Goal: Use online tool/utility: Utilize a website feature to perform a specific function

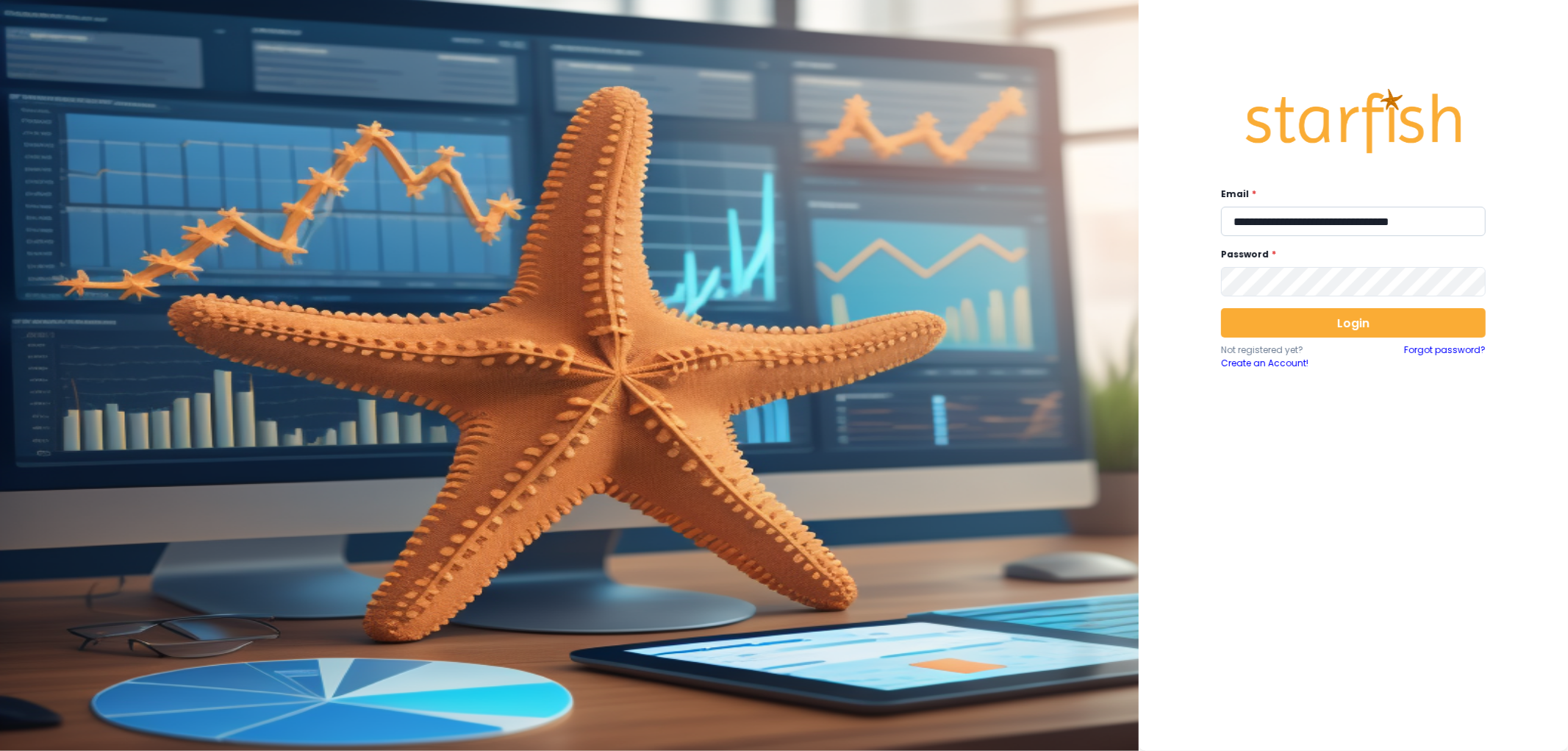
click at [1283, 231] on input "**********" at bounding box center [1352, 221] width 264 height 30
type input "**********"
drag, startPoint x: 1283, startPoint y: 321, endPoint x: 1283, endPoint y: 302, distance: 19.0
click at [1283, 319] on button "Login" at bounding box center [1352, 323] width 264 height 30
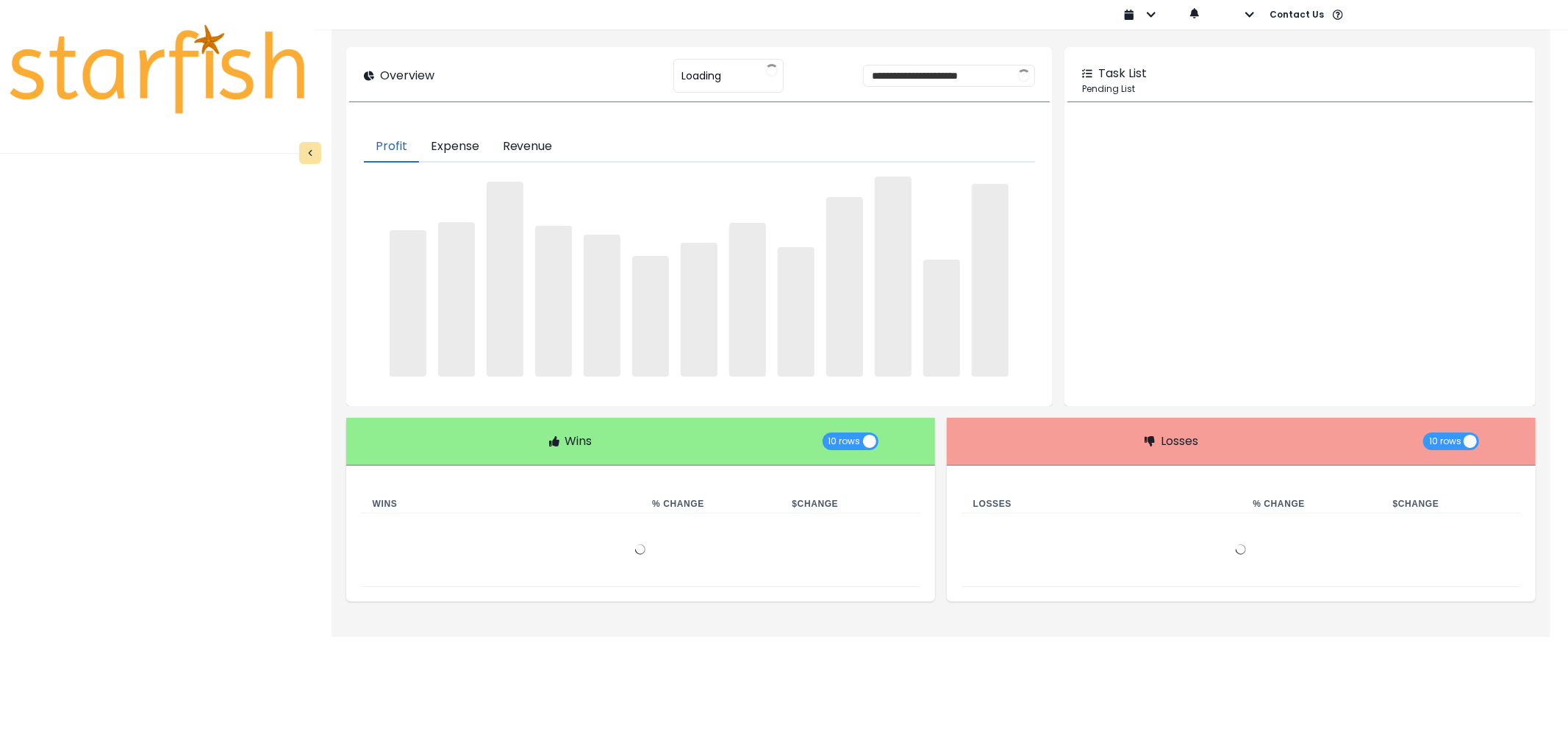
type input "********"
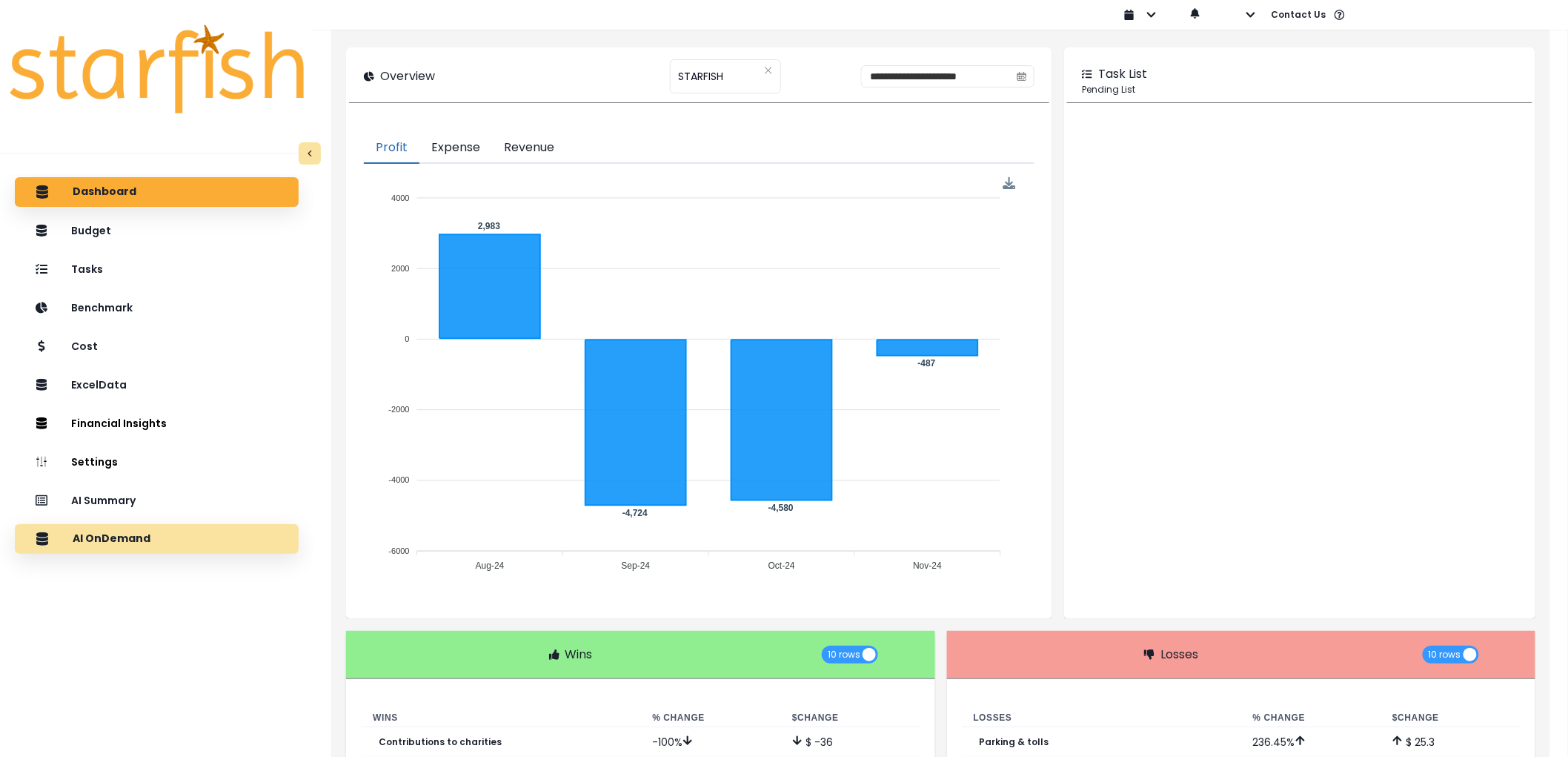
click at [218, 535] on div "AI OnDemand" at bounding box center [157, 539] width 260 height 31
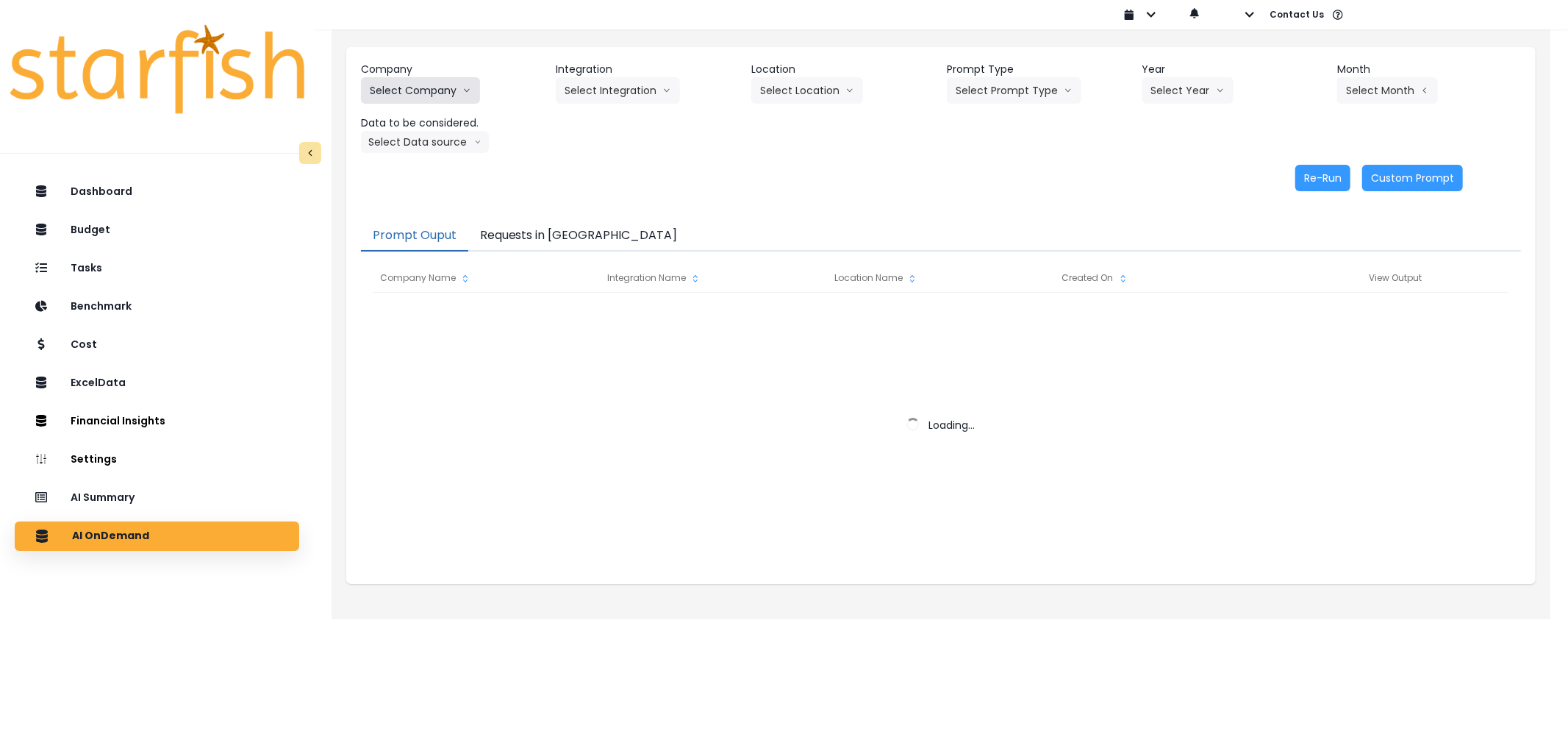
click at [431, 92] on button "Select Company" at bounding box center [420, 91] width 119 height 27
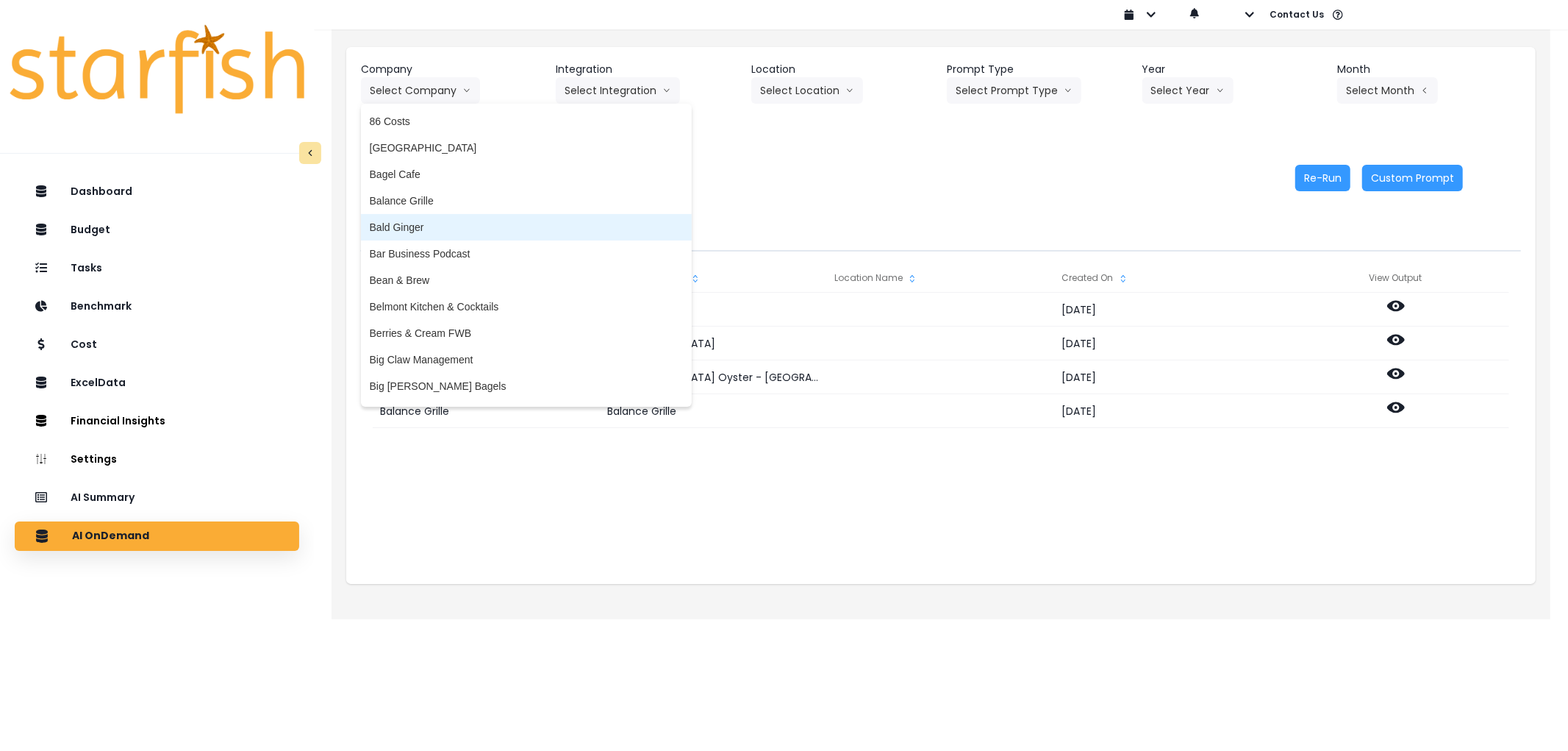
click at [439, 222] on span "Bald Ginger" at bounding box center [526, 226] width 313 height 14
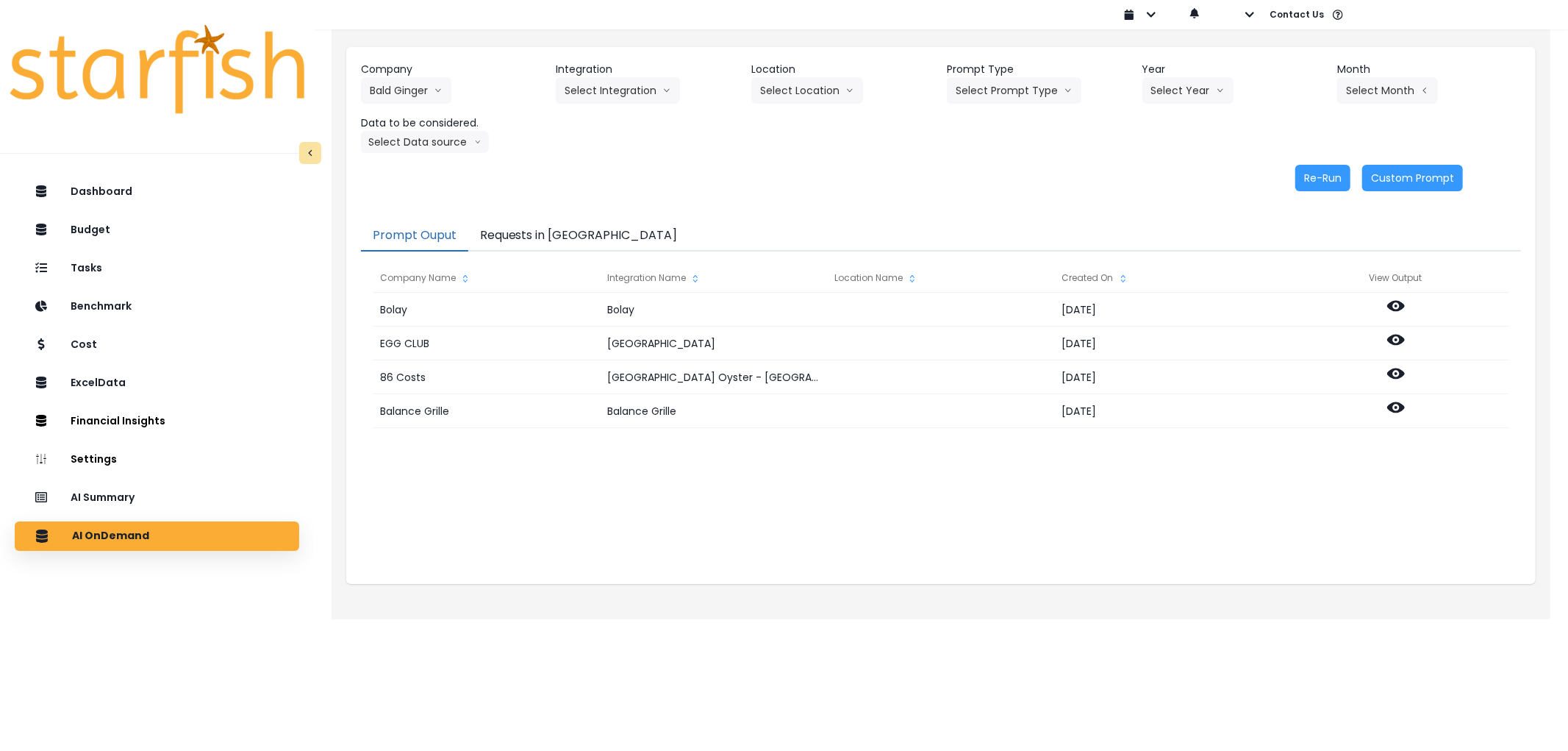
click at [587, 104] on div "Company Bald Ginger 86 Costs Asti Bagel Cafe Balance Grille Bald Ginger Bar Bus…" at bounding box center [940, 108] width 1160 height 92
click at [589, 104] on div "Company Bald Ginger 86 Costs Asti Bagel Cafe Balance Grille Bald Ginger Bar Bus…" at bounding box center [940, 108] width 1160 height 92
click at [610, 91] on button "Select Integration" at bounding box center [618, 91] width 124 height 27
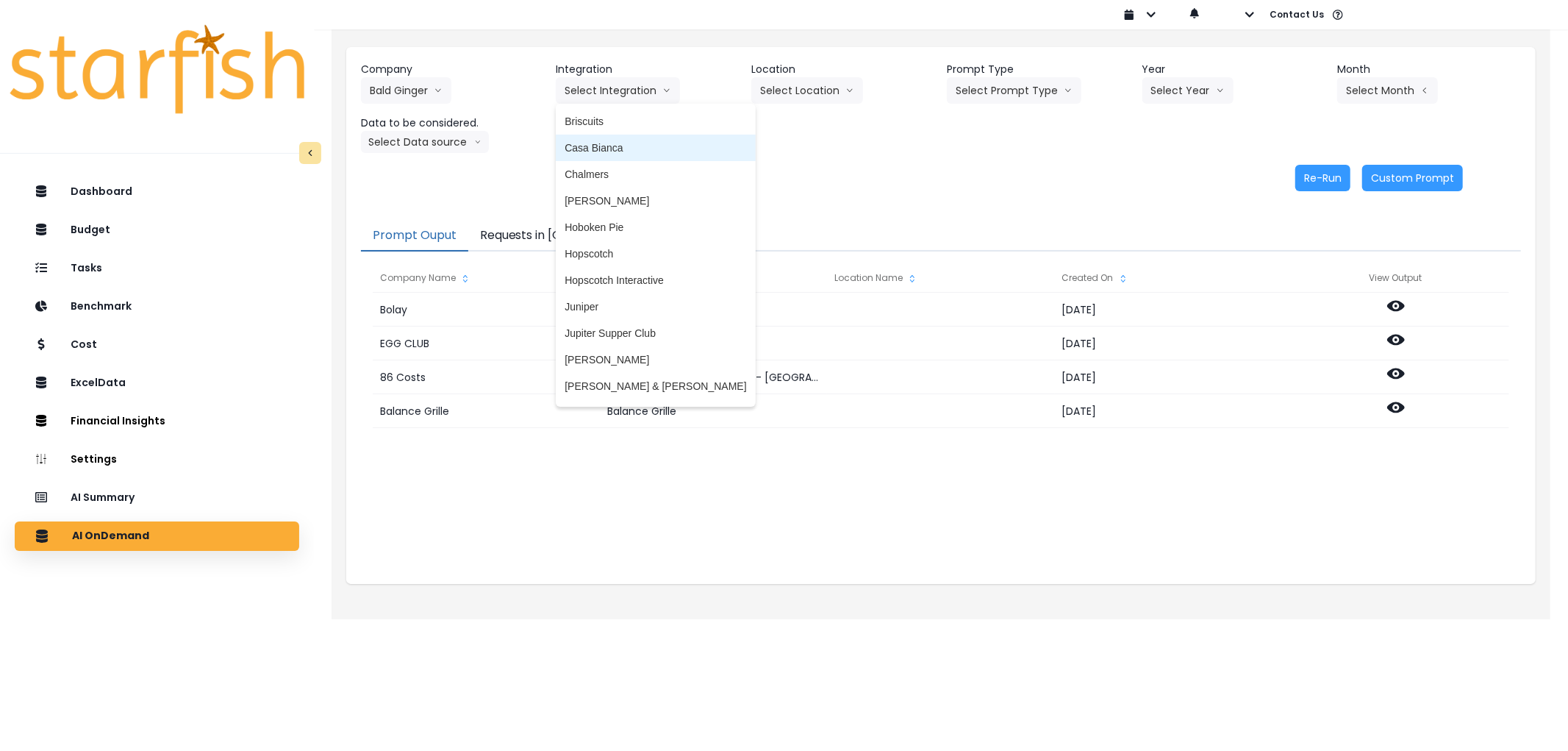
click at [626, 152] on span "Casa Bianca" at bounding box center [655, 147] width 181 height 14
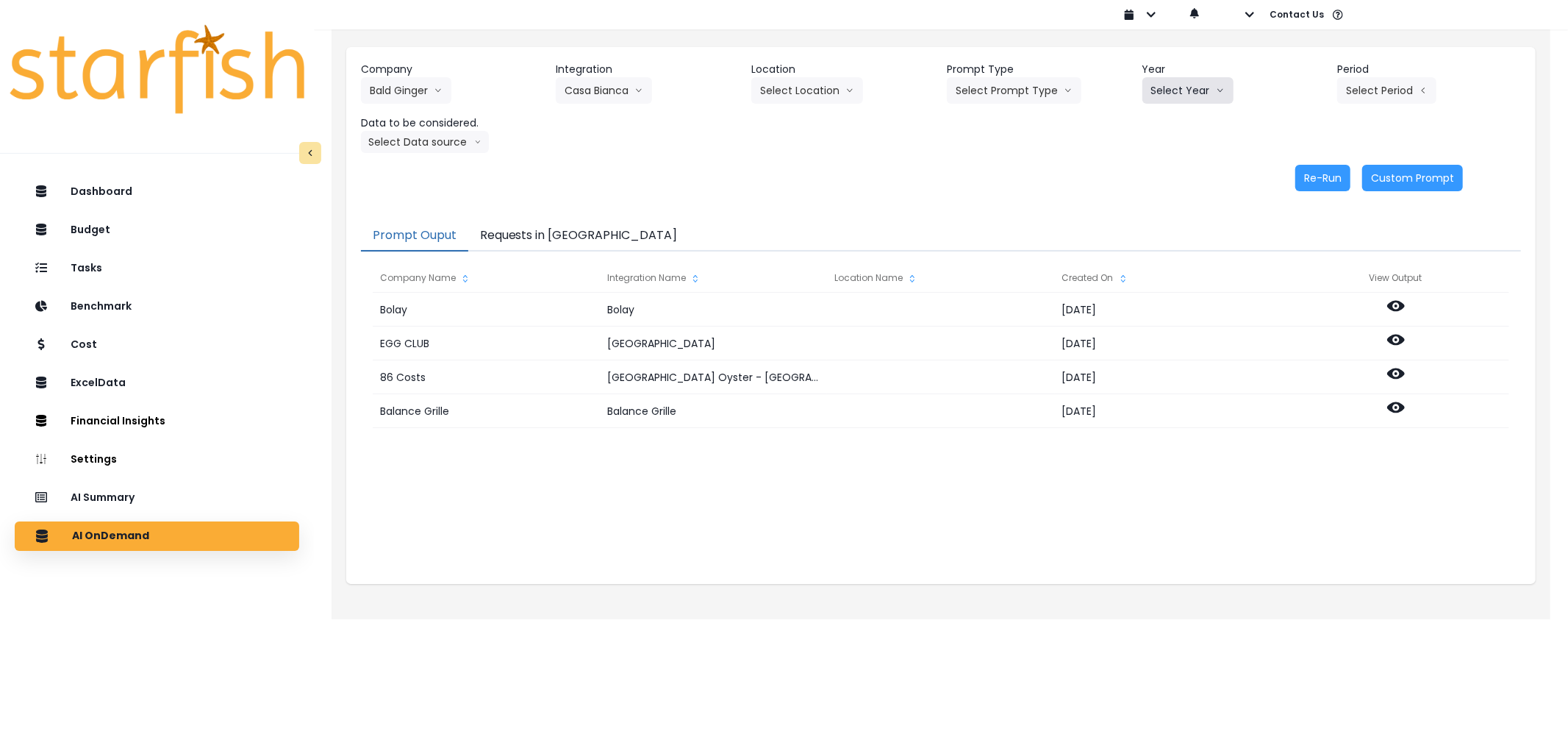
click at [1165, 92] on button "Select Year" at bounding box center [1187, 91] width 92 height 27
click at [1159, 172] on span "2025" at bounding box center [1163, 174] width 23 height 14
click at [1040, 91] on button "Select Prompt Type" at bounding box center [1013, 91] width 134 height 27
click at [990, 175] on span "Error Task" at bounding box center [997, 174] width 83 height 14
drag, startPoint x: 1362, startPoint y: 82, endPoint x: 1409, endPoint y: 78, distance: 47.2
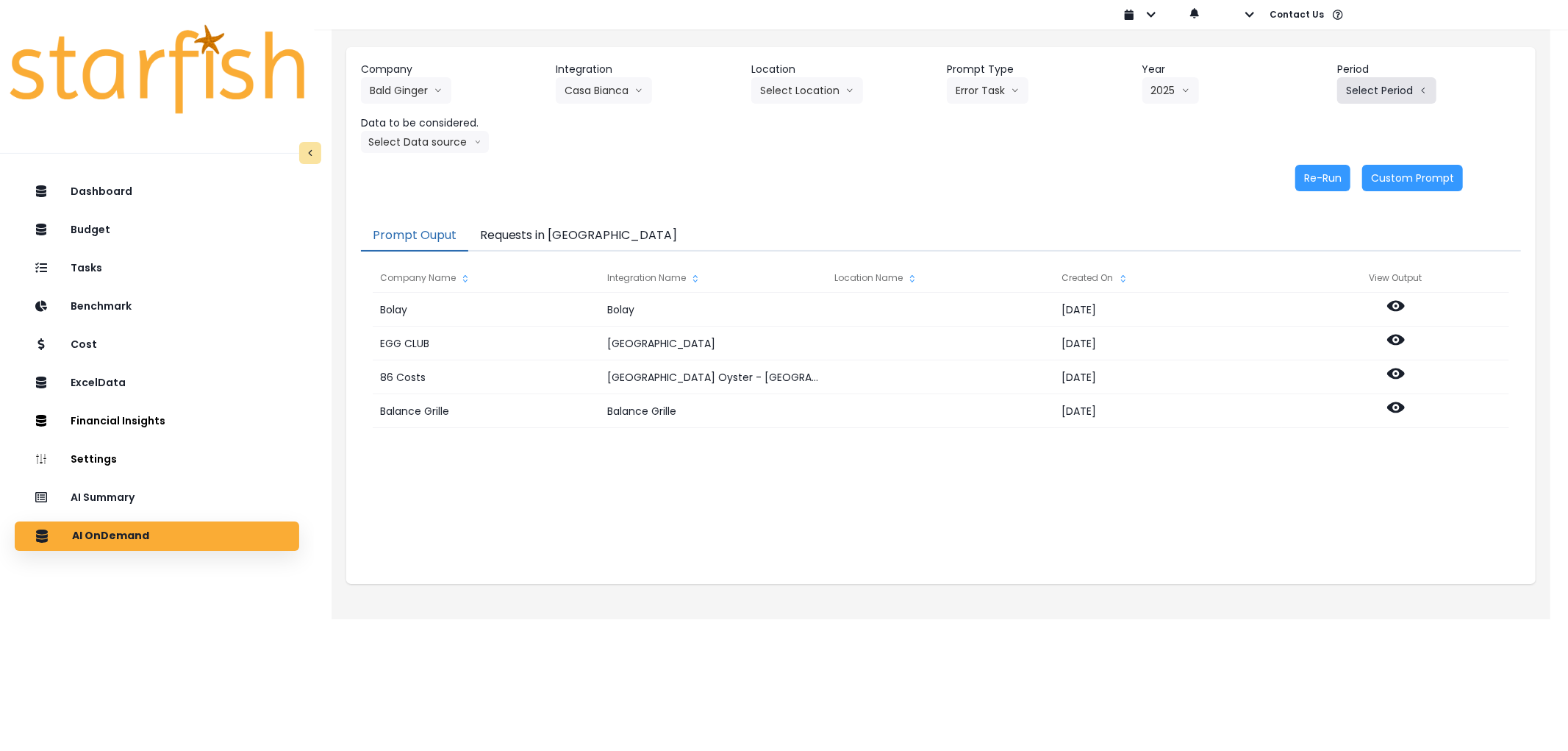
click at [1405, 79] on button "Select Period" at bounding box center [1387, 91] width 99 height 27
click at [1314, 274] on span "P8" at bounding box center [1318, 280] width 18 height 14
click at [468, 143] on button "Select Data source" at bounding box center [424, 141] width 128 height 22
click at [422, 166] on span "Comparison overtime" at bounding box center [419, 170] width 97 height 14
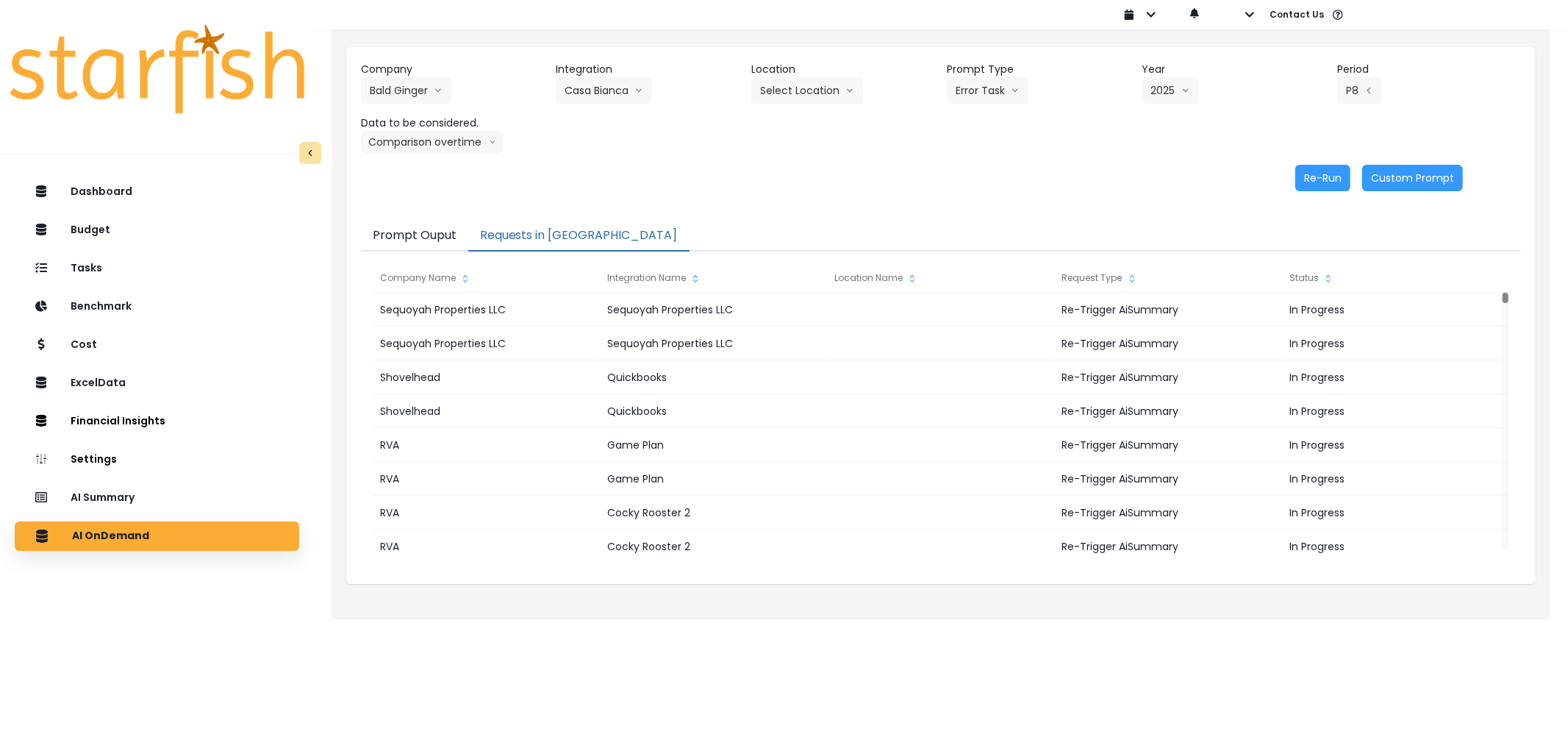
click at [508, 229] on button "Requests in [GEOGRAPHIC_DATA]" at bounding box center [579, 236] width 221 height 31
click at [1297, 177] on button "Re-Run" at bounding box center [1323, 178] width 55 height 27
click at [599, 94] on button "Casa Bianca" at bounding box center [604, 91] width 96 height 27
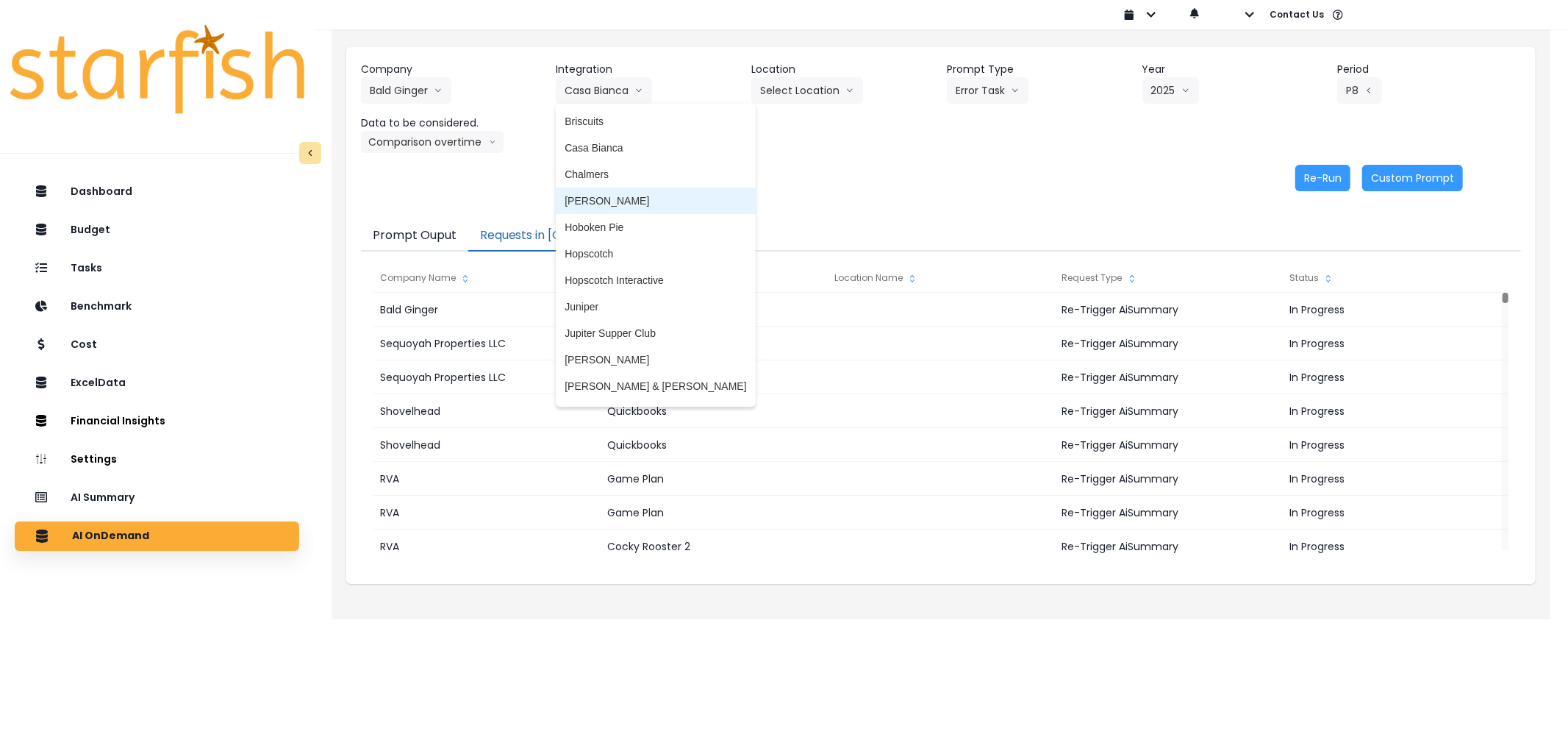
click at [604, 194] on span "[PERSON_NAME]" at bounding box center [655, 200] width 181 height 14
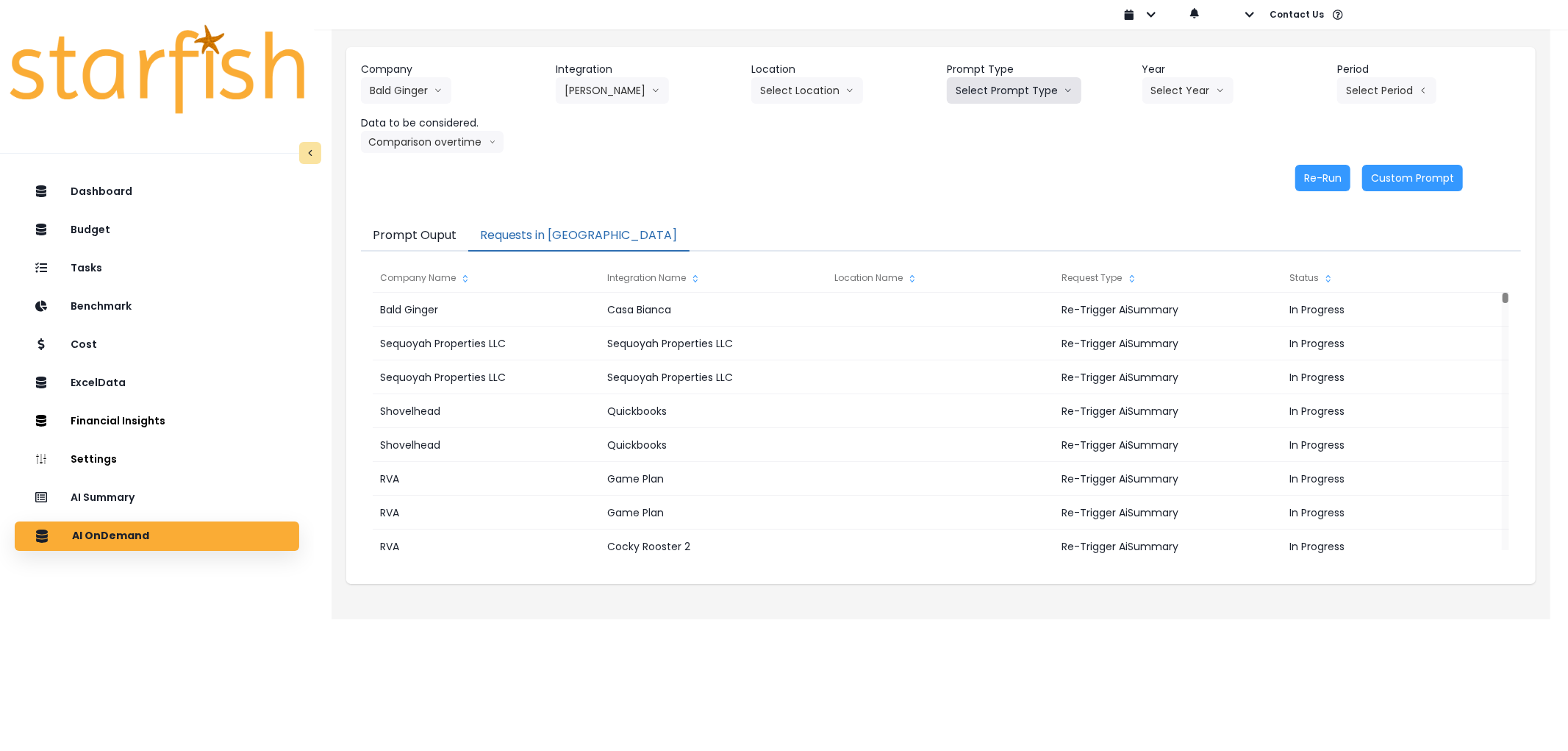
click at [1002, 78] on button "Select Prompt Type" at bounding box center [1013, 91] width 134 height 27
click at [985, 175] on span "Error Task" at bounding box center [997, 174] width 83 height 14
click at [1148, 92] on button "Select Year" at bounding box center [1187, 91] width 92 height 27
drag, startPoint x: 1159, startPoint y: 175, endPoint x: 1221, endPoint y: 149, distance: 67.2
click at [1160, 175] on span "2025" at bounding box center [1163, 174] width 23 height 14
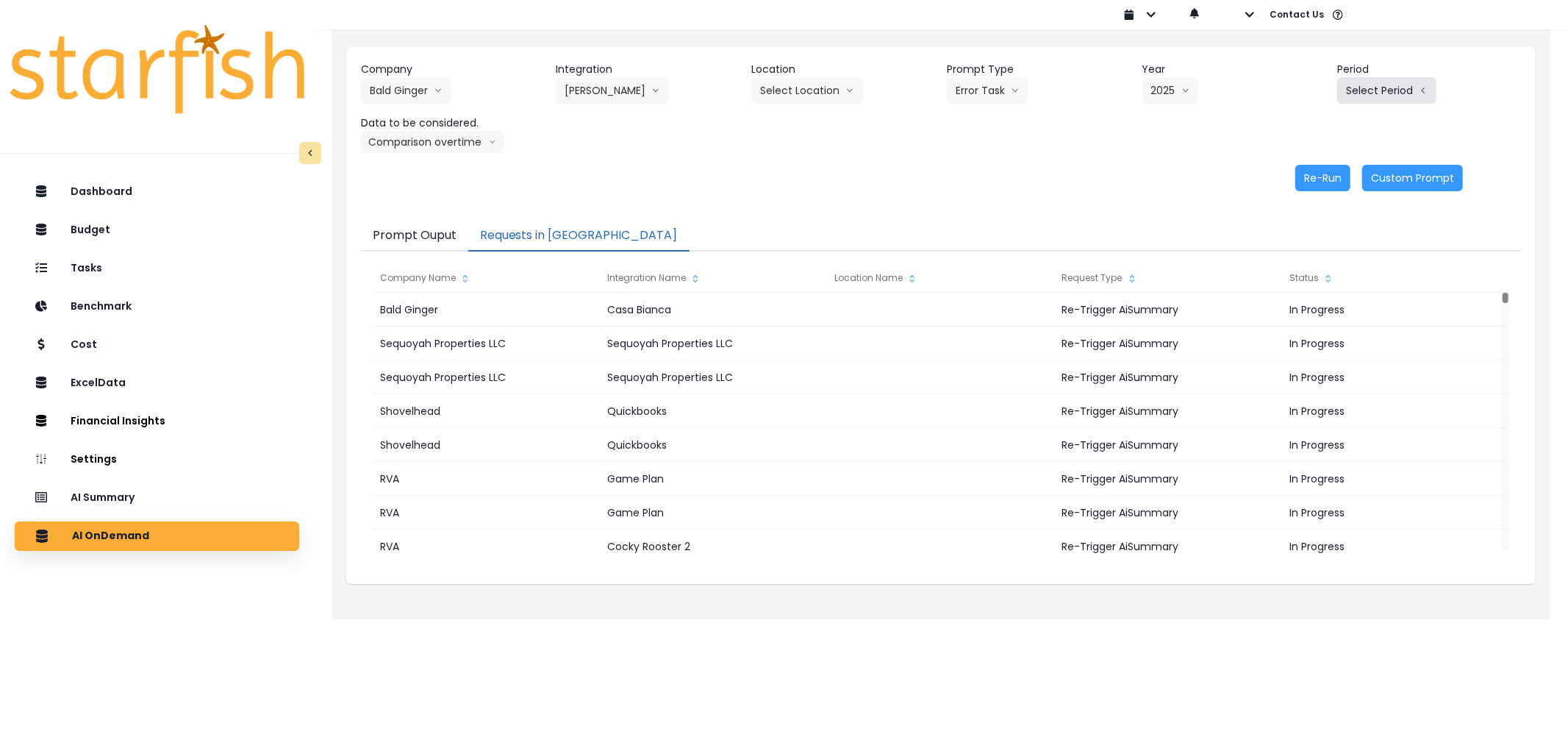
click at [1427, 94] on icon "arrow left line" at bounding box center [1422, 90] width 9 height 14
click at [1310, 274] on span "P8" at bounding box center [1318, 280] width 18 height 14
click at [414, 139] on button "Comparison overtime" at bounding box center [431, 141] width 142 height 22
click at [1363, 172] on button "Custom Prompt" at bounding box center [1413, 178] width 101 height 27
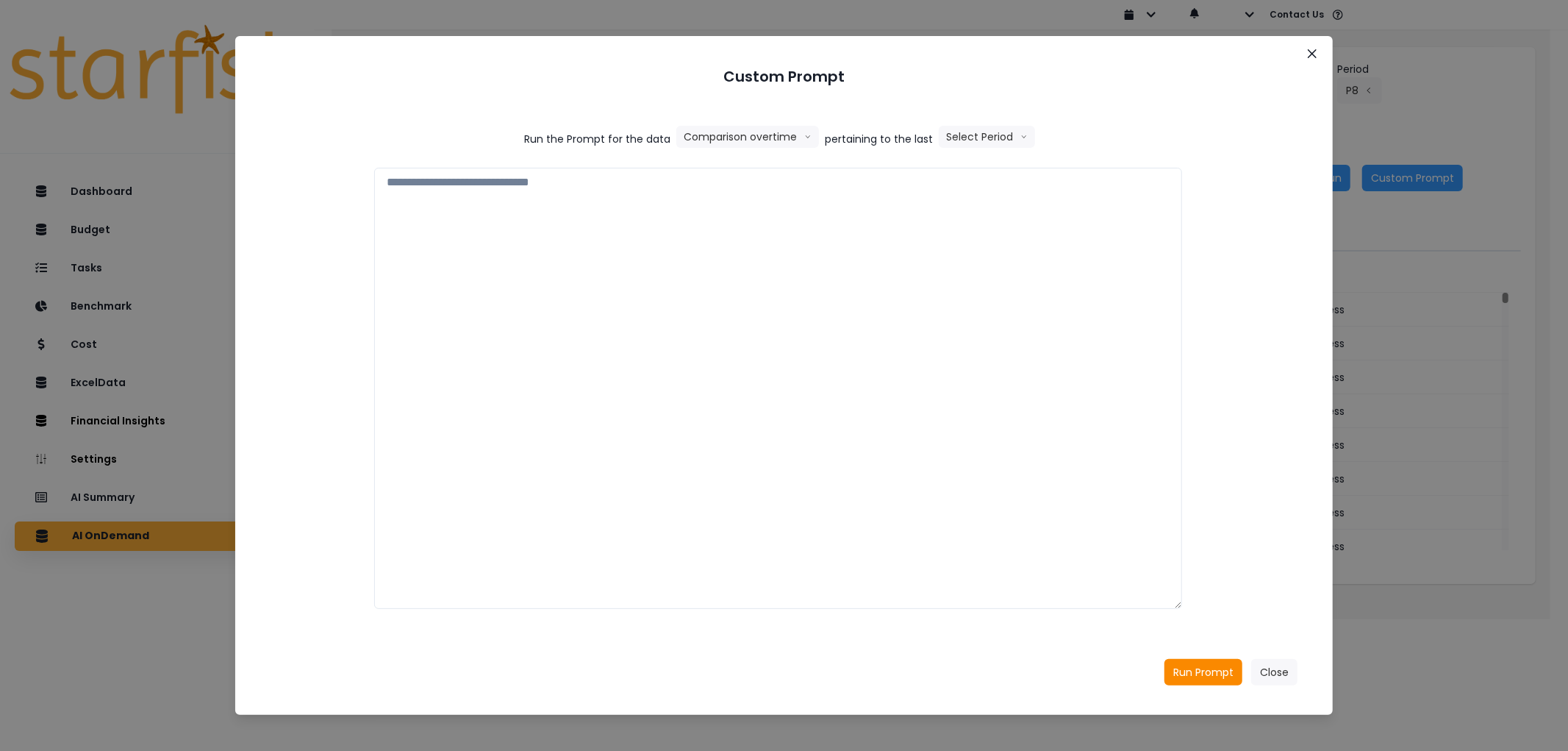
click at [1324, 45] on section "Custom Prompt Run the Prompt for the data Comparison overtime Comparison overti…" at bounding box center [784, 375] width 1097 height 678
click at [1310, 50] on icon "Close" at bounding box center [1311, 53] width 9 height 9
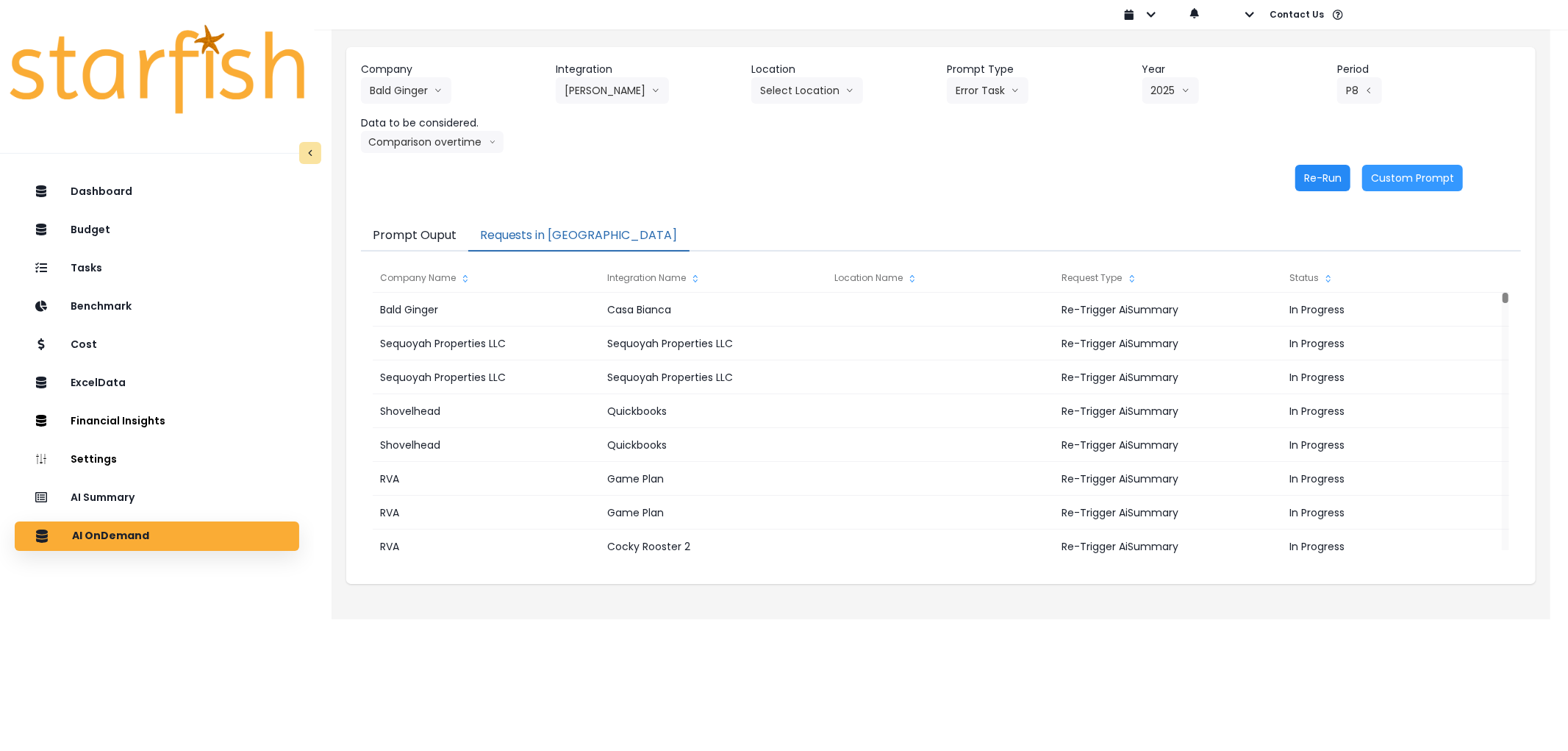
click at [1323, 167] on button "Re-Run" at bounding box center [1323, 178] width 55 height 27
click at [598, 96] on button "[PERSON_NAME]" at bounding box center [612, 91] width 113 height 27
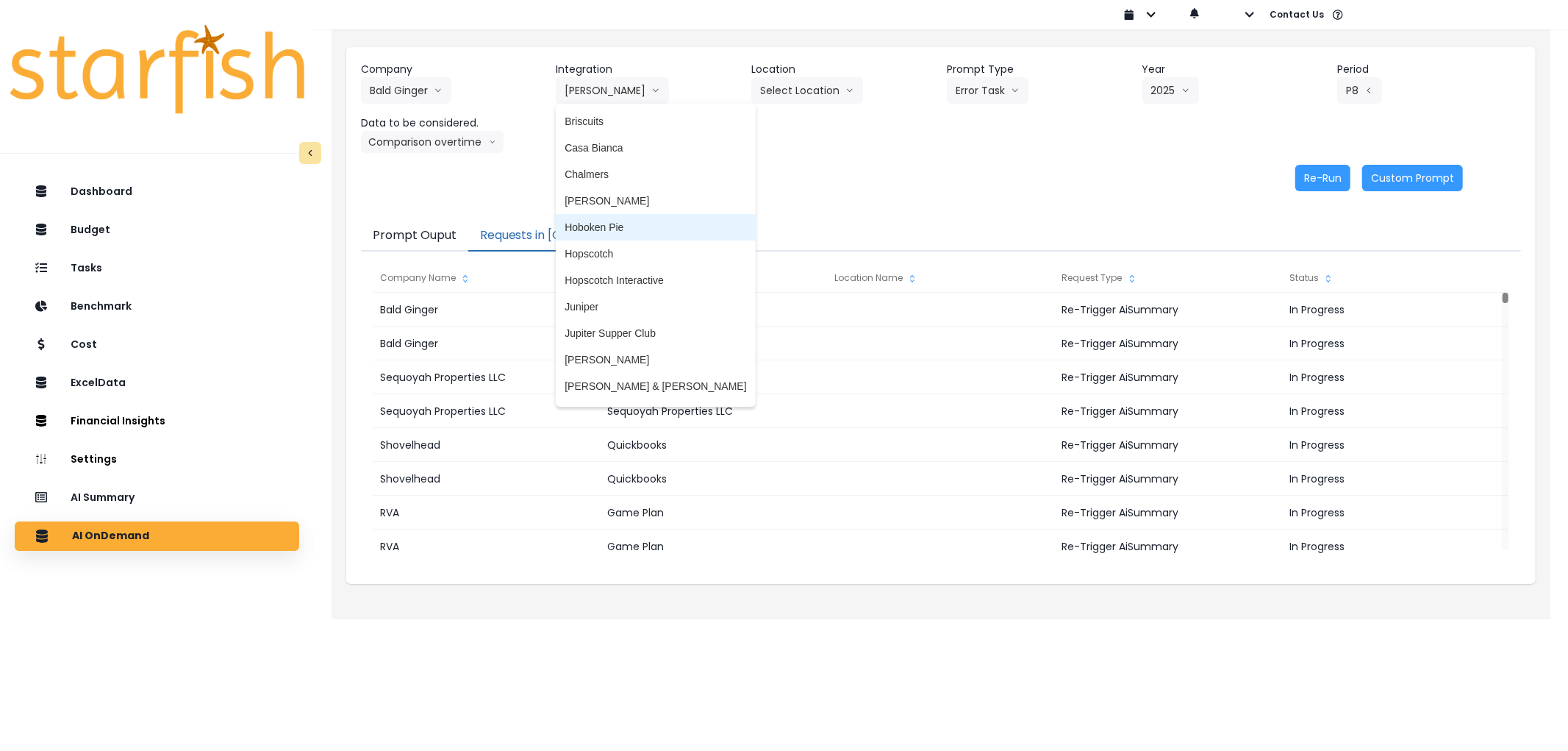
click at [614, 215] on li "Hoboken Pie" at bounding box center [655, 227] width 199 height 27
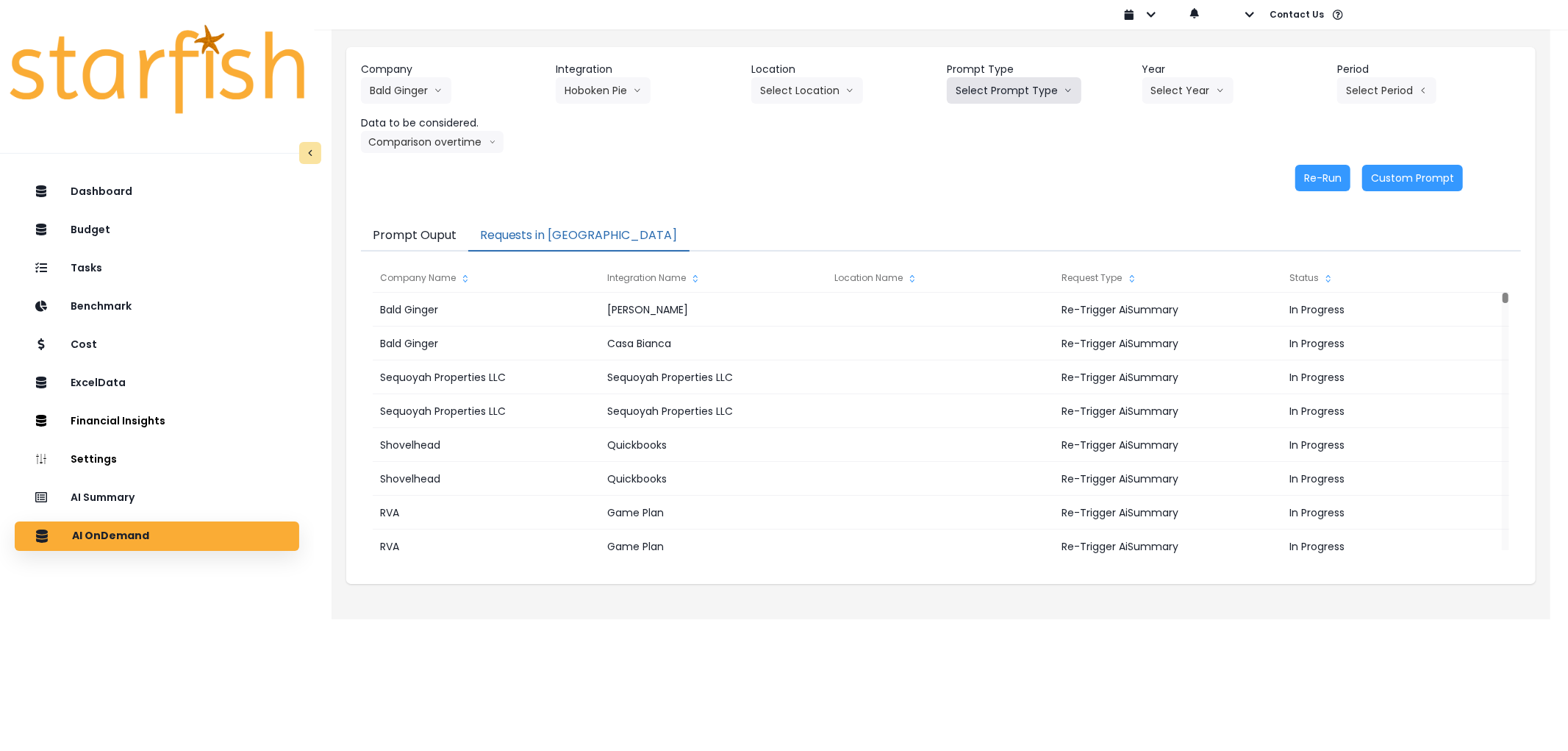
click at [988, 82] on button "Select Prompt Type" at bounding box center [1013, 91] width 134 height 27
click at [974, 172] on span "Error Task" at bounding box center [997, 174] width 83 height 14
click at [1182, 94] on button "Select Year" at bounding box center [1187, 91] width 92 height 27
click at [1165, 182] on li "2025" at bounding box center [1162, 175] width 40 height 27
click at [1361, 86] on button "Select Period" at bounding box center [1387, 91] width 99 height 27
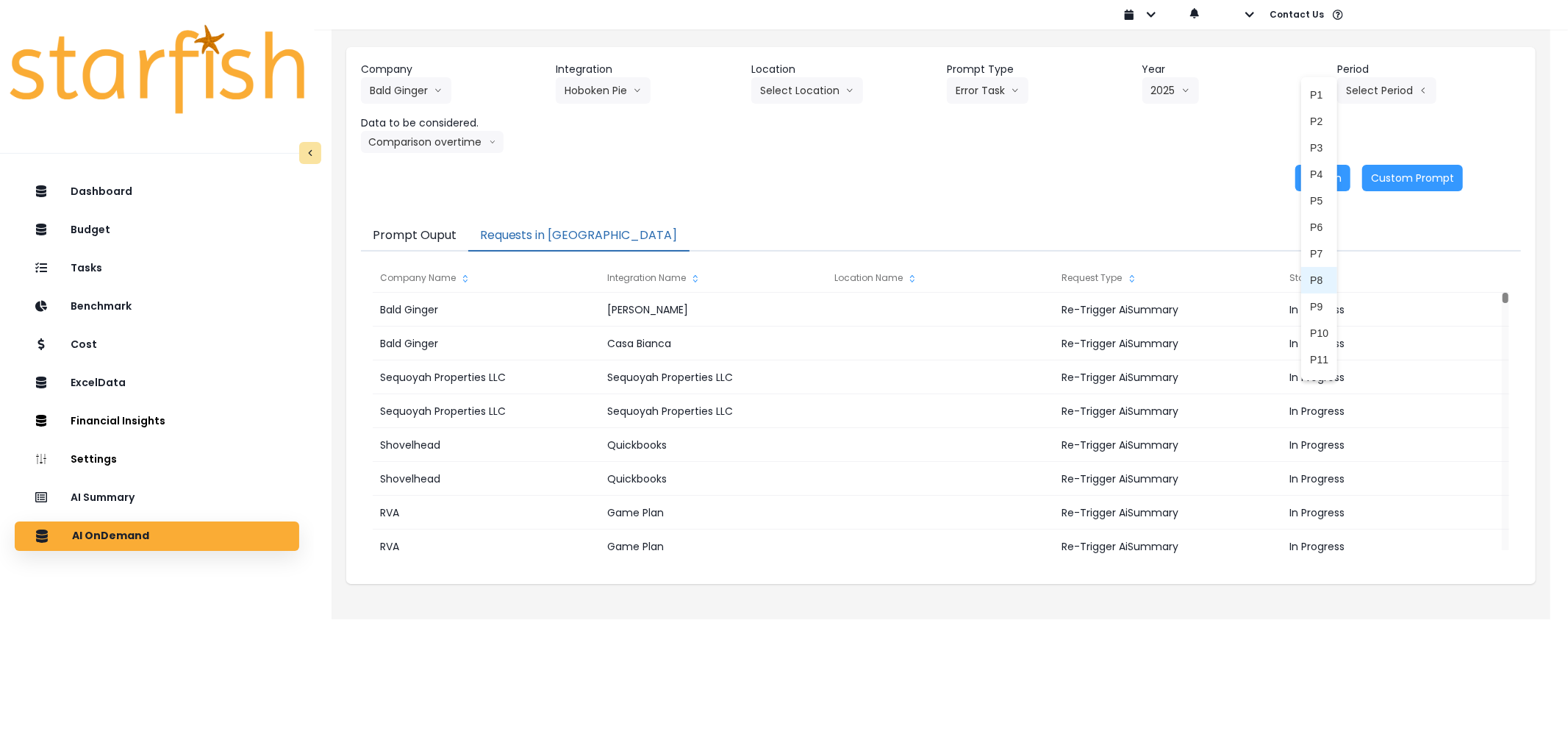
click at [1310, 274] on span "P8" at bounding box center [1318, 280] width 18 height 14
click at [1324, 184] on button "Re-Run" at bounding box center [1323, 178] width 55 height 27
click at [616, 94] on button "Hoboken Pie" at bounding box center [603, 91] width 94 height 27
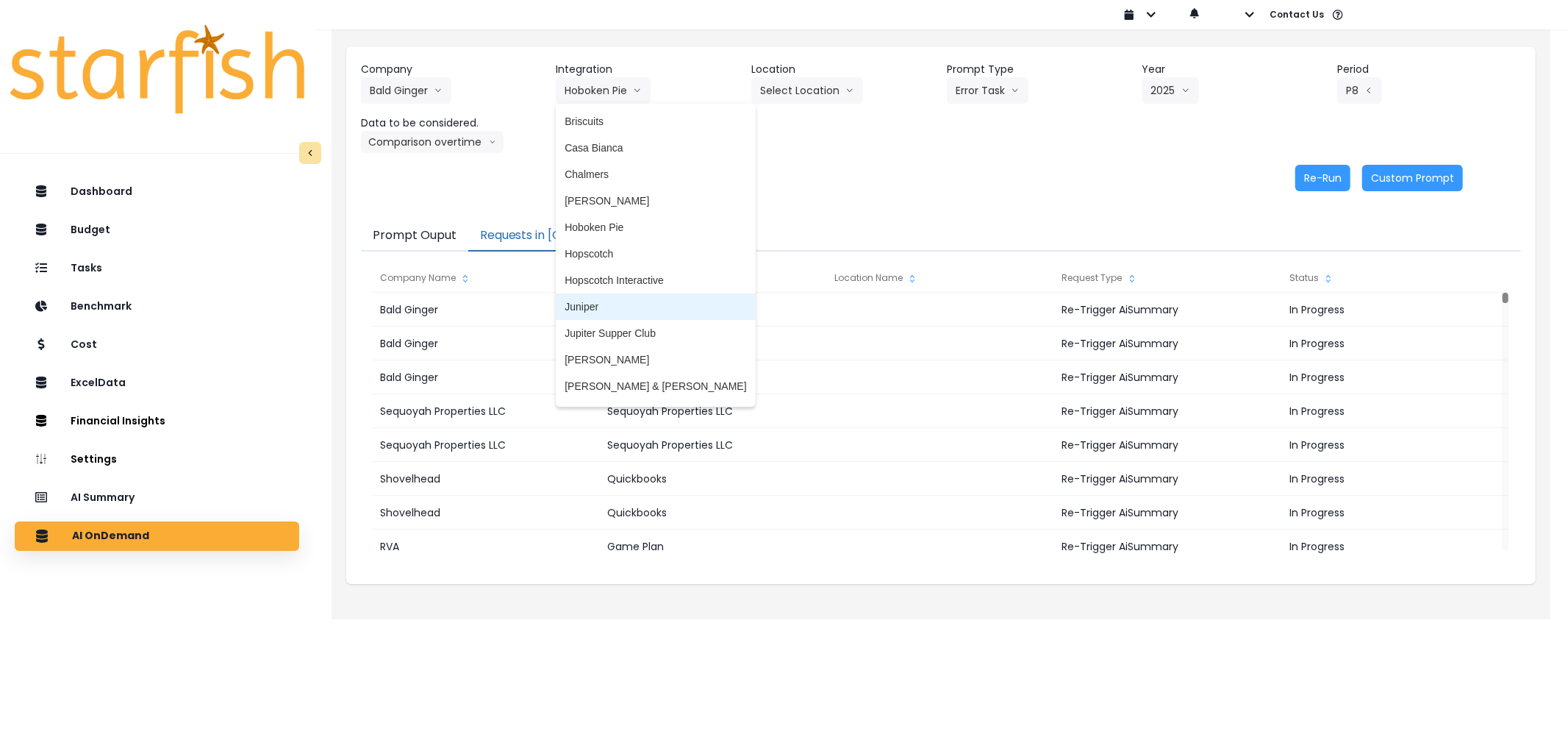
click at [599, 300] on span "Juniper" at bounding box center [655, 306] width 181 height 14
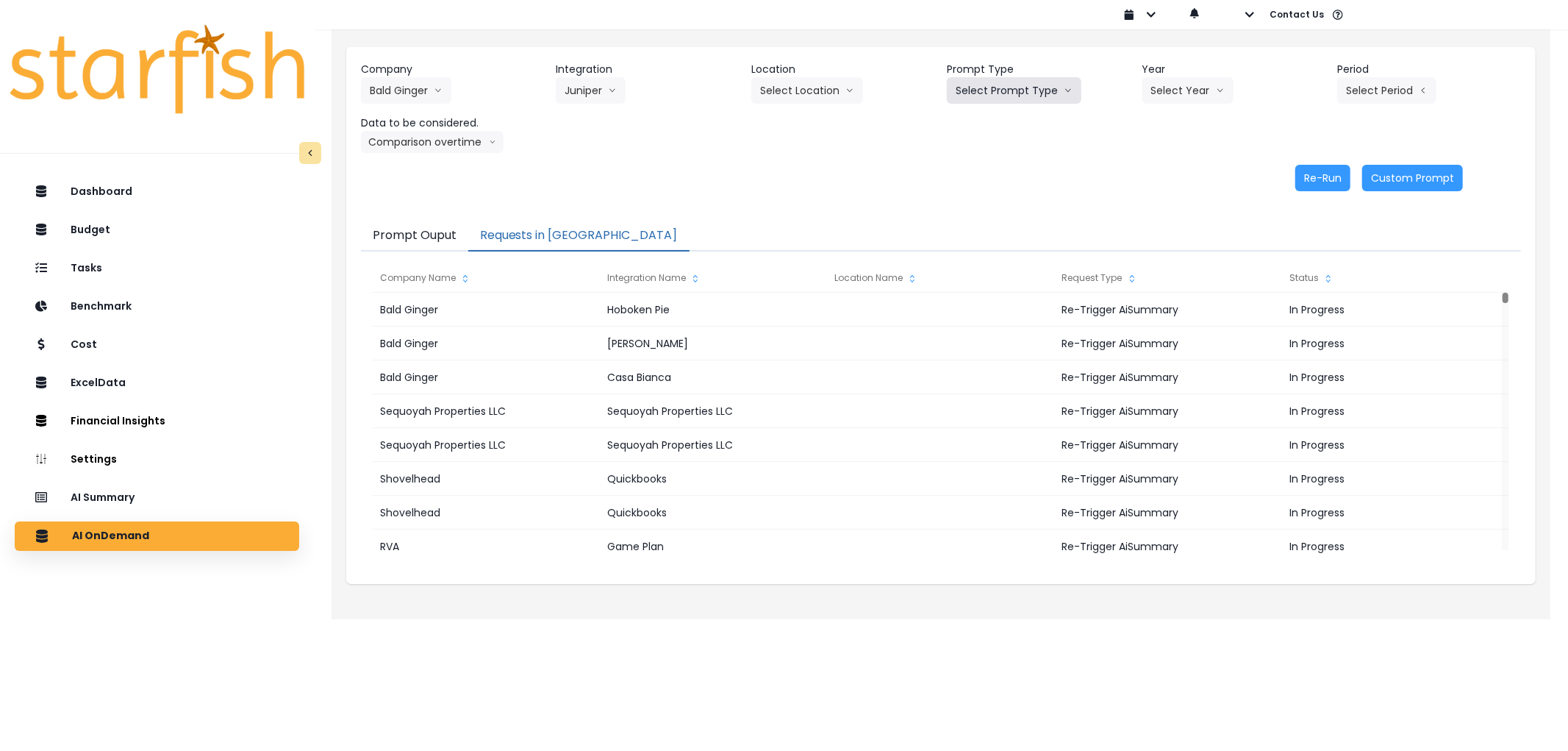
click at [1035, 93] on button "Select Prompt Type" at bounding box center [1013, 91] width 134 height 27
click at [987, 162] on li "Error Task" at bounding box center [997, 175] width 101 height 27
click at [1194, 82] on button "Select Year" at bounding box center [1187, 91] width 92 height 27
click at [1155, 171] on span "2025" at bounding box center [1163, 174] width 23 height 14
click at [1370, 84] on button "Select Period" at bounding box center [1387, 91] width 99 height 27
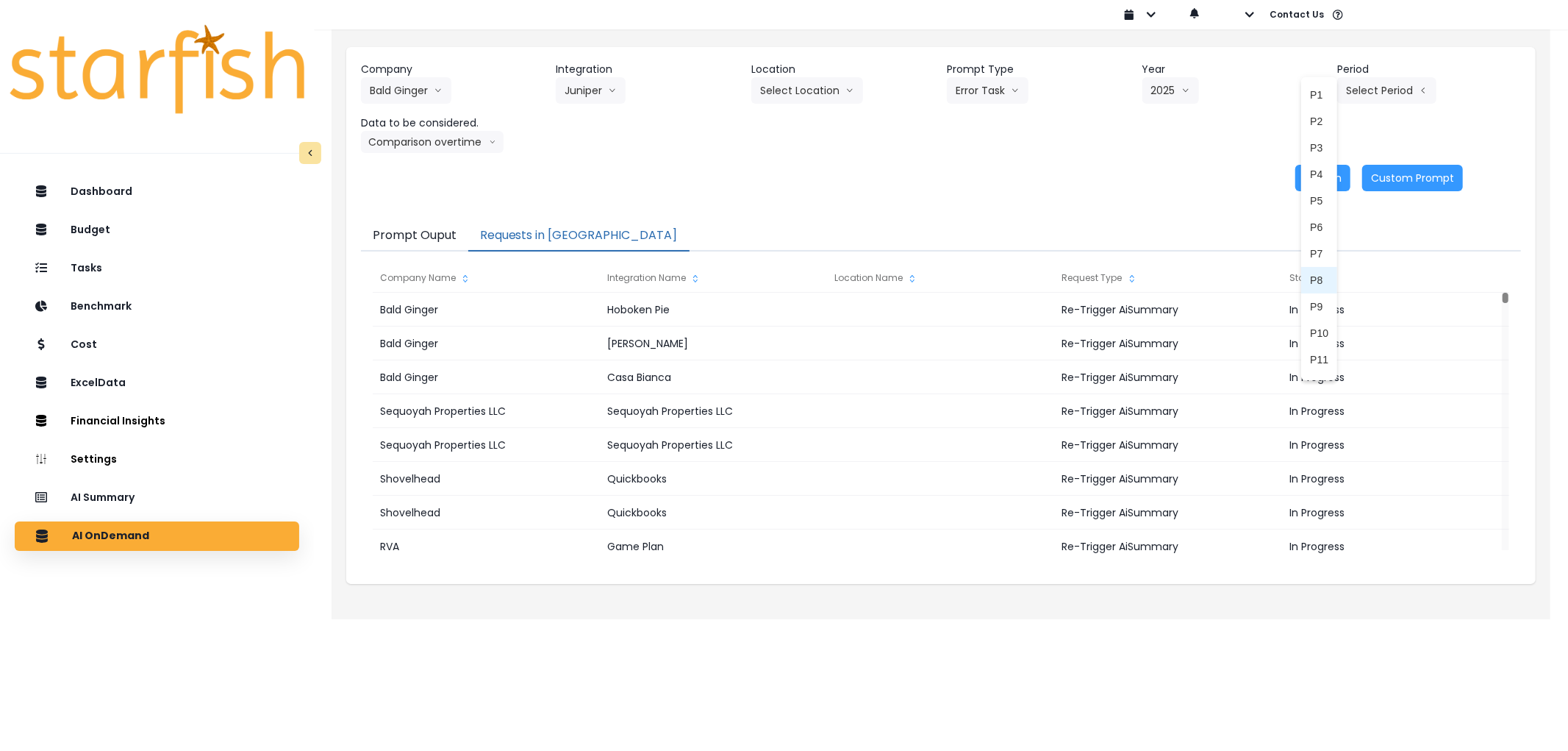
click at [1306, 269] on li "P8" at bounding box center [1319, 281] width 36 height 27
click at [1325, 193] on div "Company Bald Ginger 86 Costs Asti Bagel Cafe Balance Grille Bald Ginger Bar Bus…" at bounding box center [940, 126] width 1189 height 158
click at [1323, 182] on button "Re-Run" at bounding box center [1323, 178] width 55 height 27
click at [598, 100] on button "Juniper" at bounding box center [590, 91] width 70 height 27
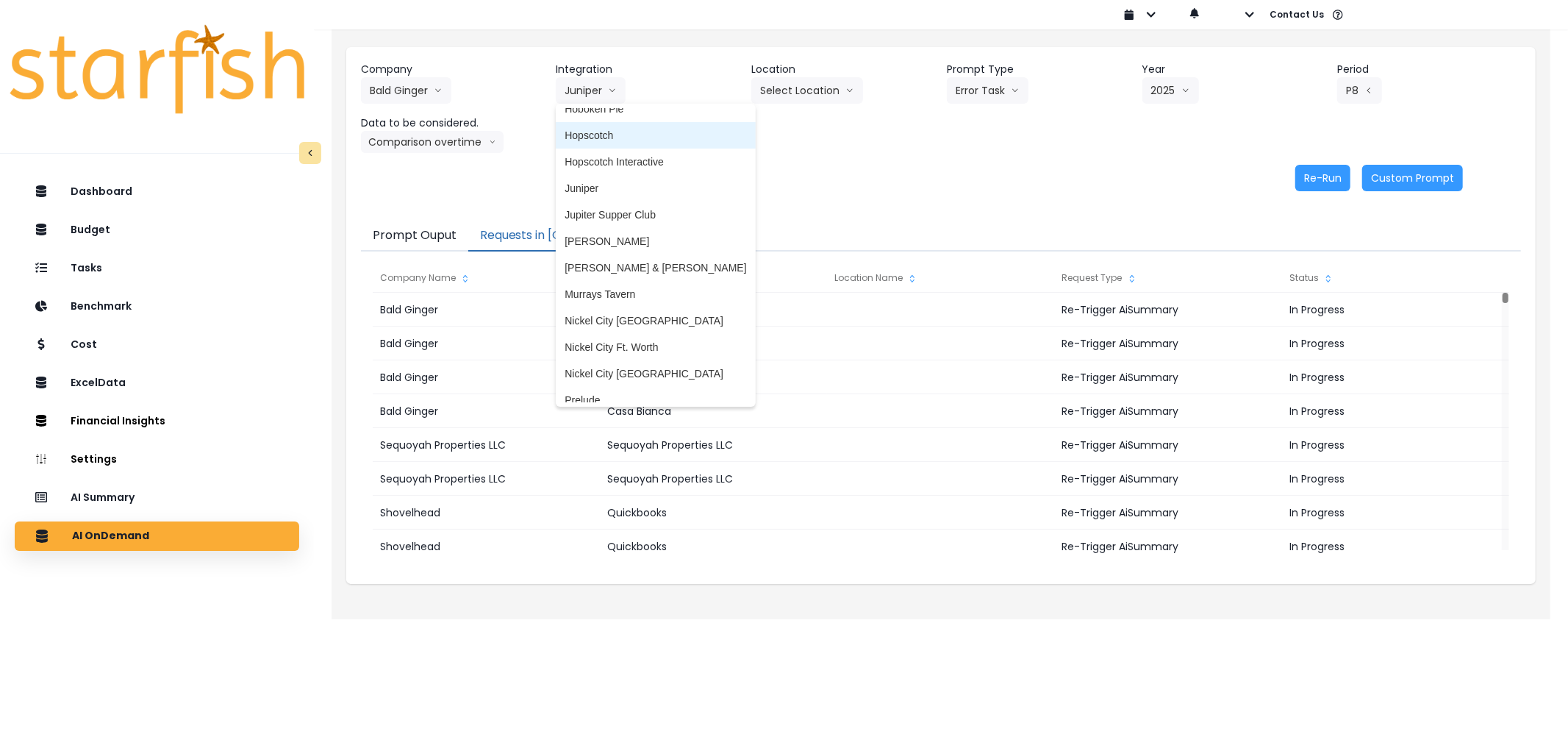
scroll to position [163, 0]
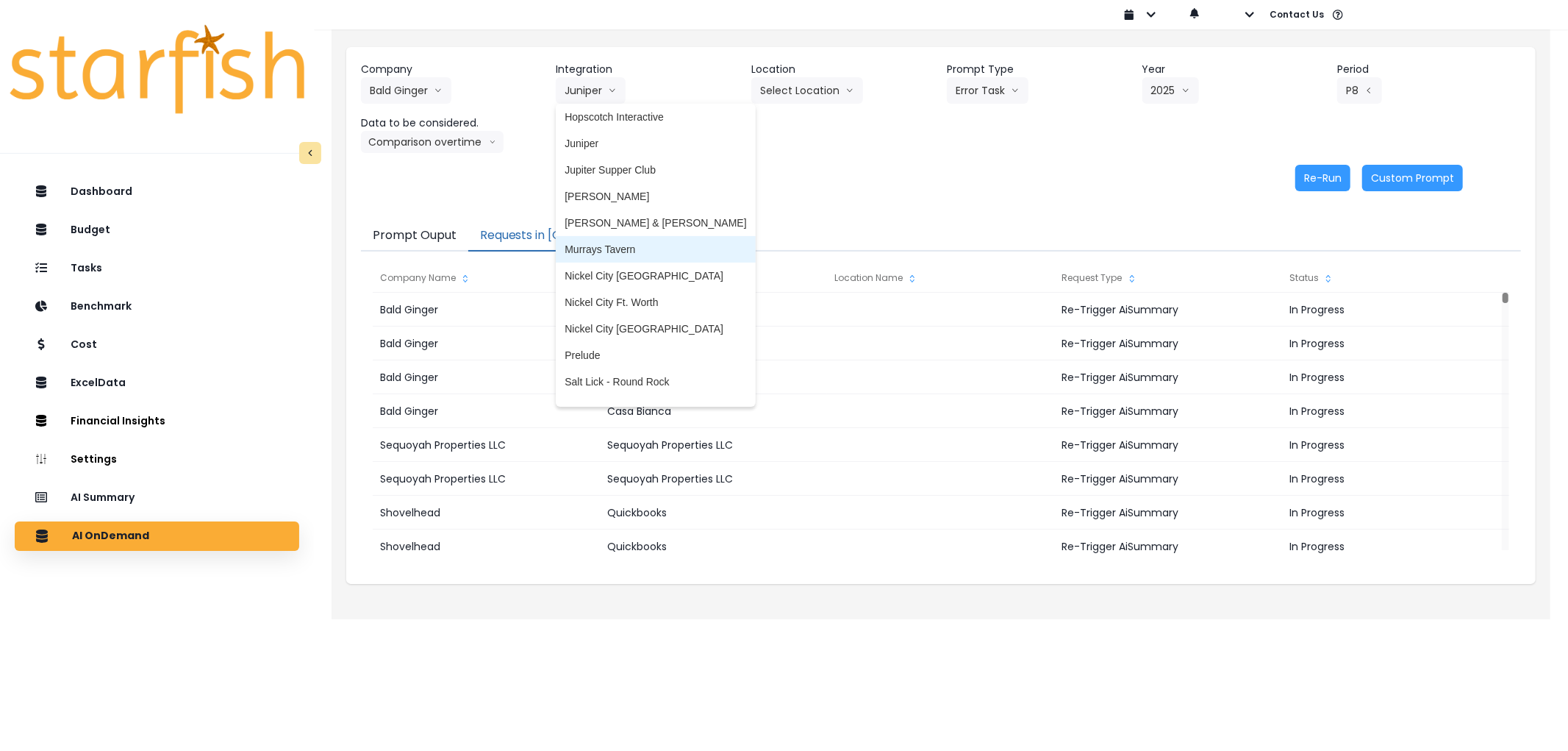
click at [616, 244] on span "Murrays Tavern" at bounding box center [655, 249] width 181 height 14
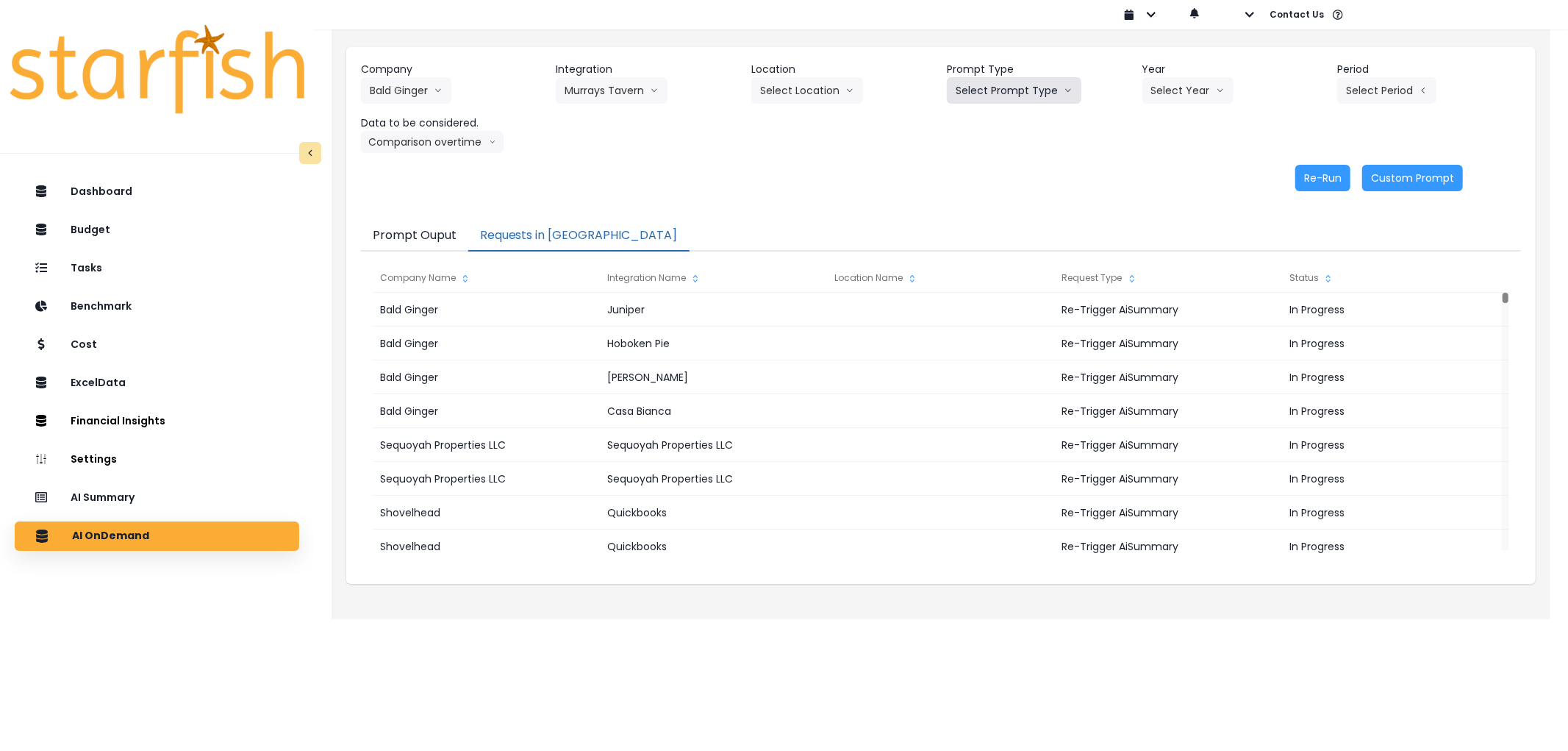
click at [982, 101] on button "Select Prompt Type" at bounding box center [1013, 91] width 134 height 27
click at [998, 175] on span "Error Task" at bounding box center [997, 174] width 83 height 14
click at [1184, 90] on button "Select Year" at bounding box center [1187, 91] width 92 height 27
click at [1162, 177] on span "2025" at bounding box center [1163, 174] width 23 height 14
click at [1365, 75] on header "Period" at bounding box center [1429, 70] width 184 height 15
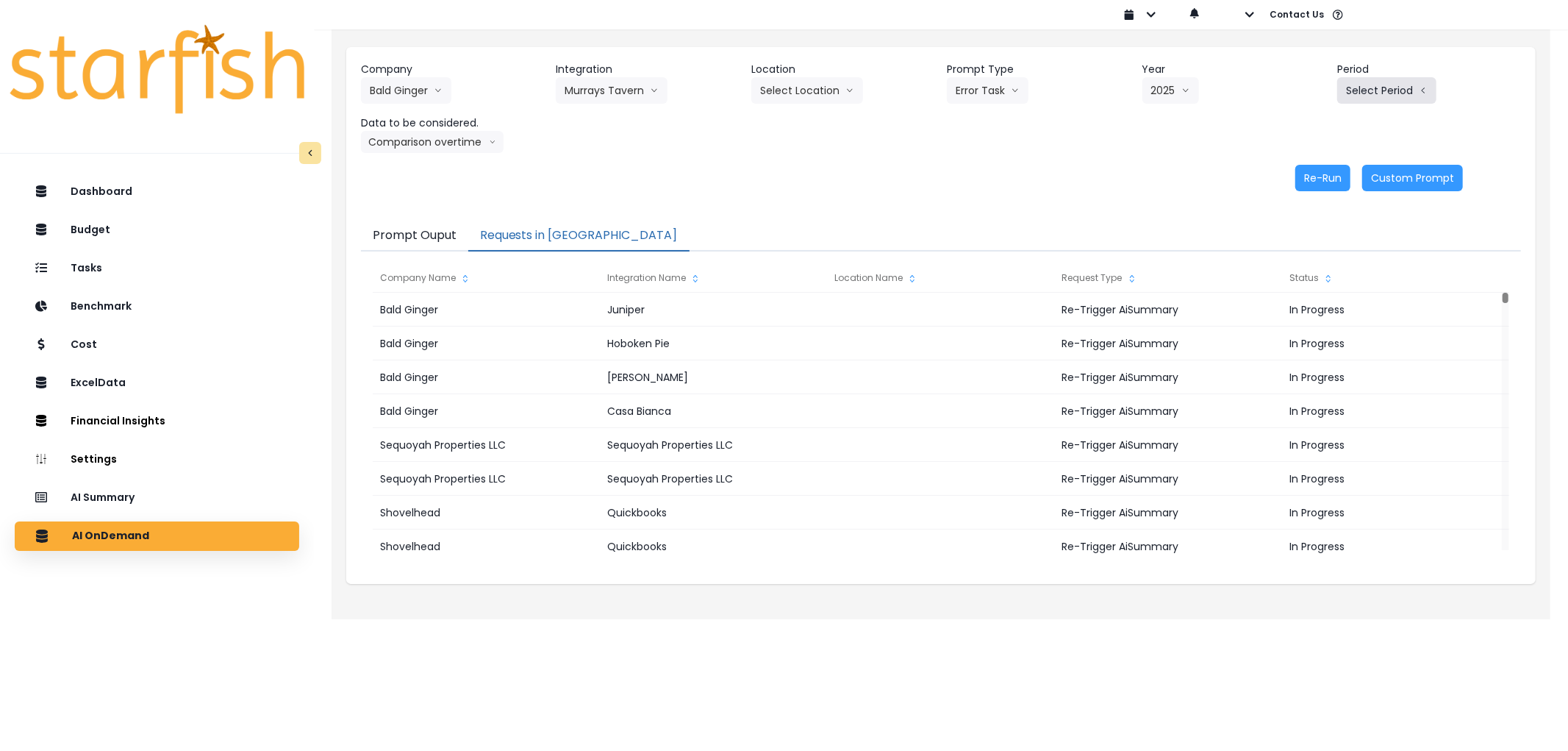
click at [1370, 92] on button "Select Period" at bounding box center [1387, 91] width 99 height 27
click at [1310, 274] on span "P8" at bounding box center [1318, 280] width 18 height 14
click at [1331, 182] on button "Re-Run" at bounding box center [1323, 178] width 55 height 27
click at [609, 75] on header "Integration" at bounding box center [648, 70] width 184 height 15
click at [609, 90] on button "Murrays Tavern" at bounding box center [611, 91] width 112 height 27
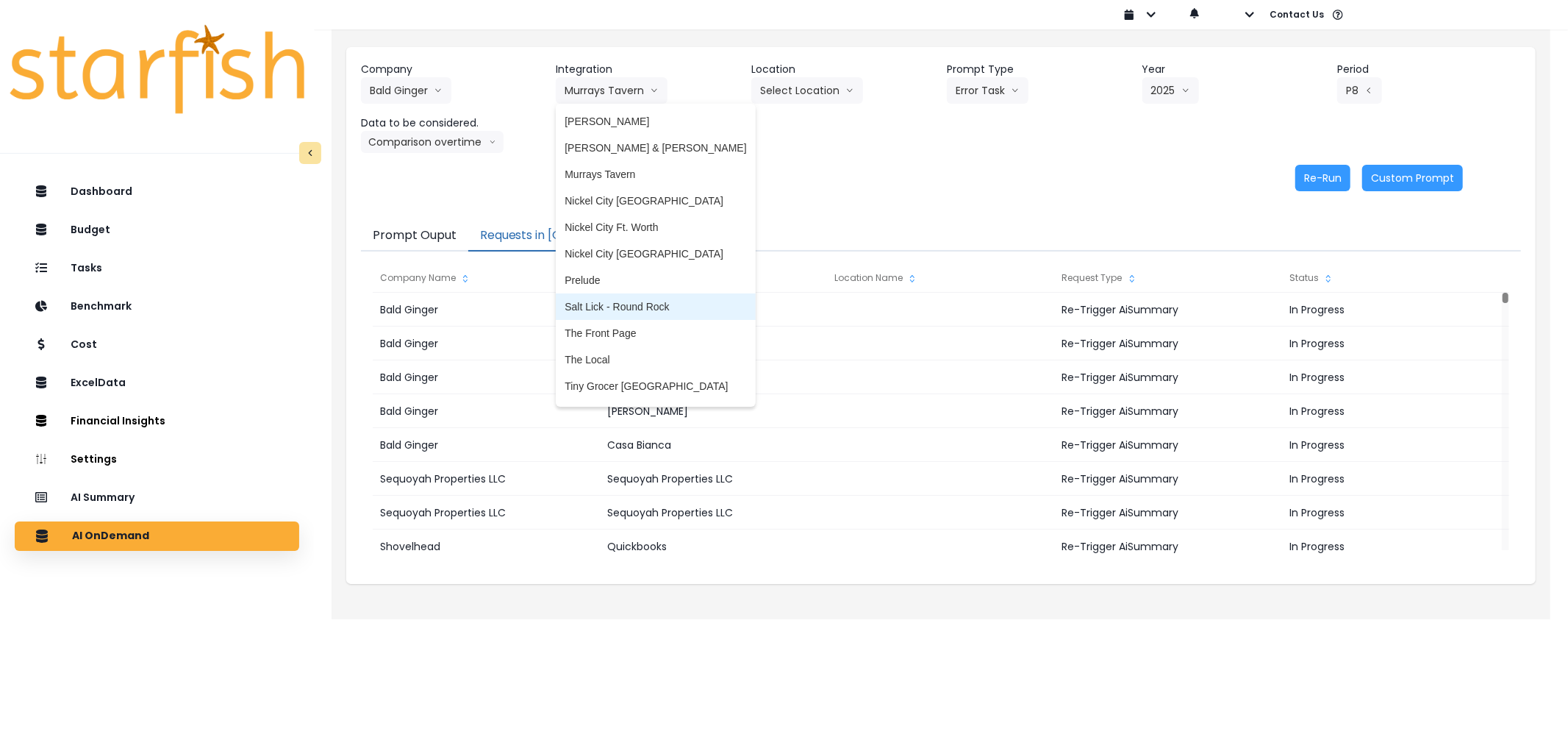
scroll to position [232, 0]
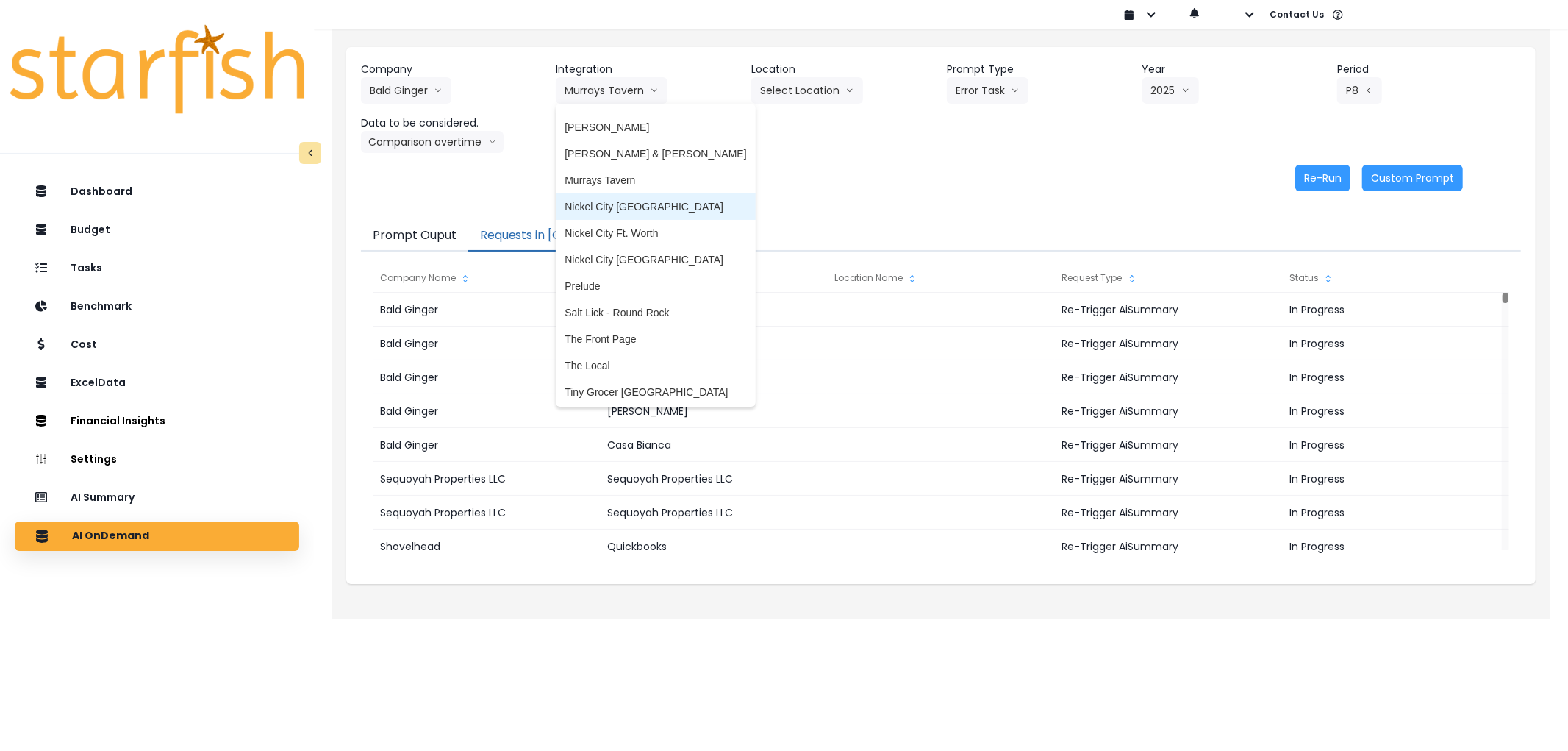
click at [627, 199] on span "Nickel City [GEOGRAPHIC_DATA]" at bounding box center [655, 206] width 181 height 14
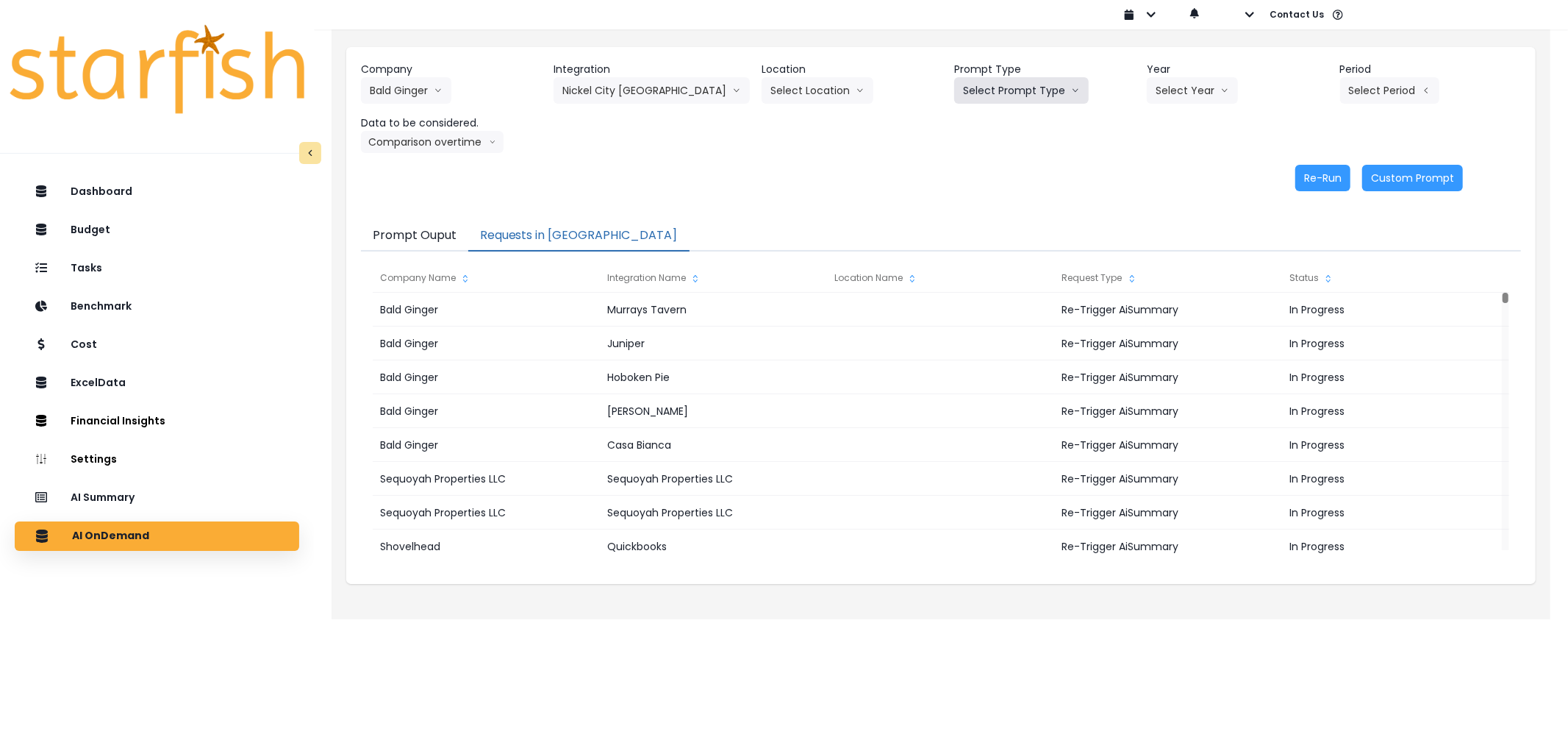
click at [1038, 94] on button "Select Prompt Type" at bounding box center [1021, 91] width 134 height 27
drag, startPoint x: 995, startPoint y: 178, endPoint x: 1015, endPoint y: 165, distance: 23.9
click at [1000, 175] on span "Error Task" at bounding box center [1003, 174] width 83 height 14
click at [1192, 92] on button "Select Year" at bounding box center [1192, 91] width 92 height 27
click at [1162, 175] on span "2025" at bounding box center [1166, 174] width 23 height 14
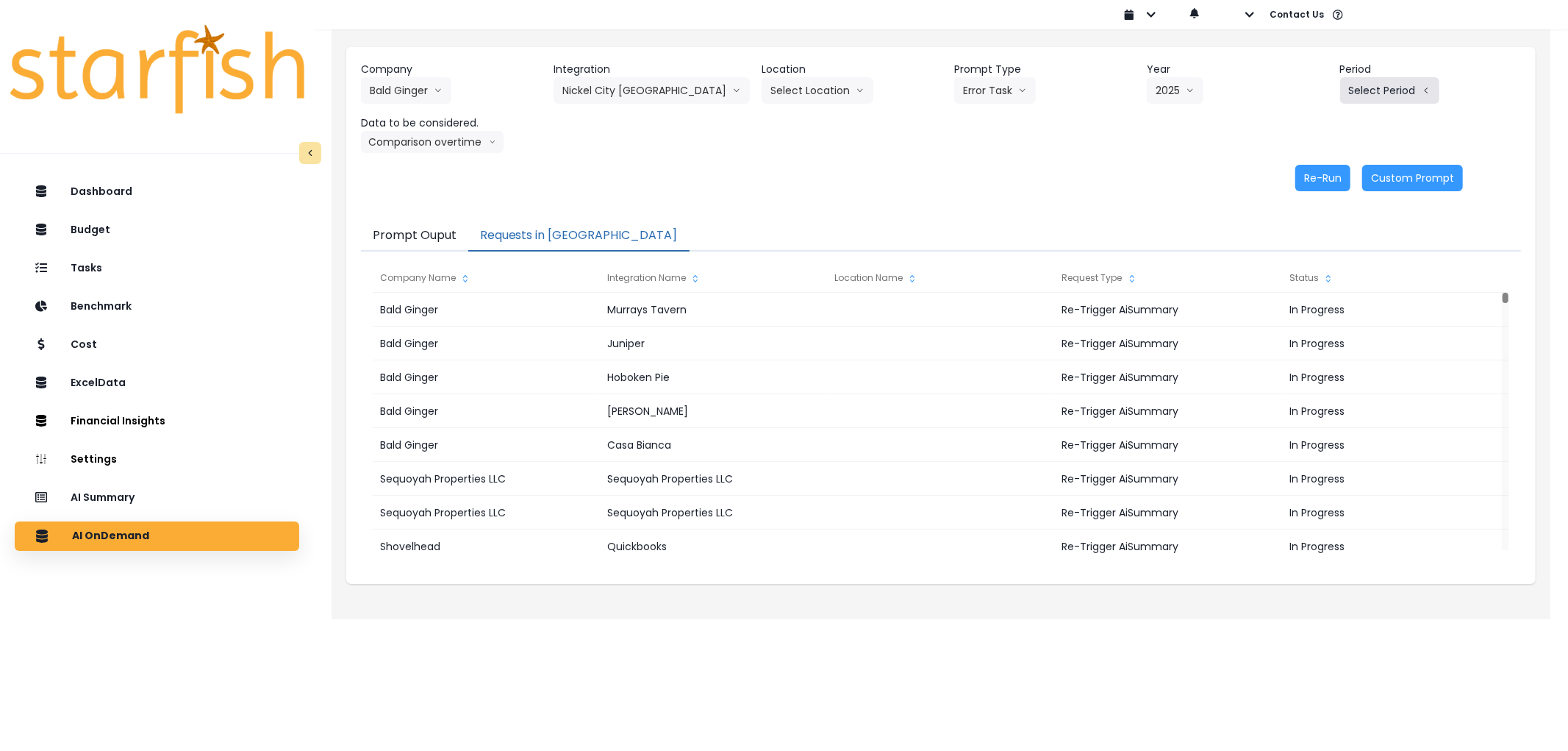
click at [1351, 101] on button "Select Period" at bounding box center [1390, 91] width 99 height 27
click at [1306, 267] on li "P8" at bounding box center [1322, 281] width 36 height 27
click at [1312, 172] on button "Re-Run" at bounding box center [1323, 178] width 55 height 27
click at [625, 88] on button "Nickel City [GEOGRAPHIC_DATA]" at bounding box center [651, 91] width 196 height 27
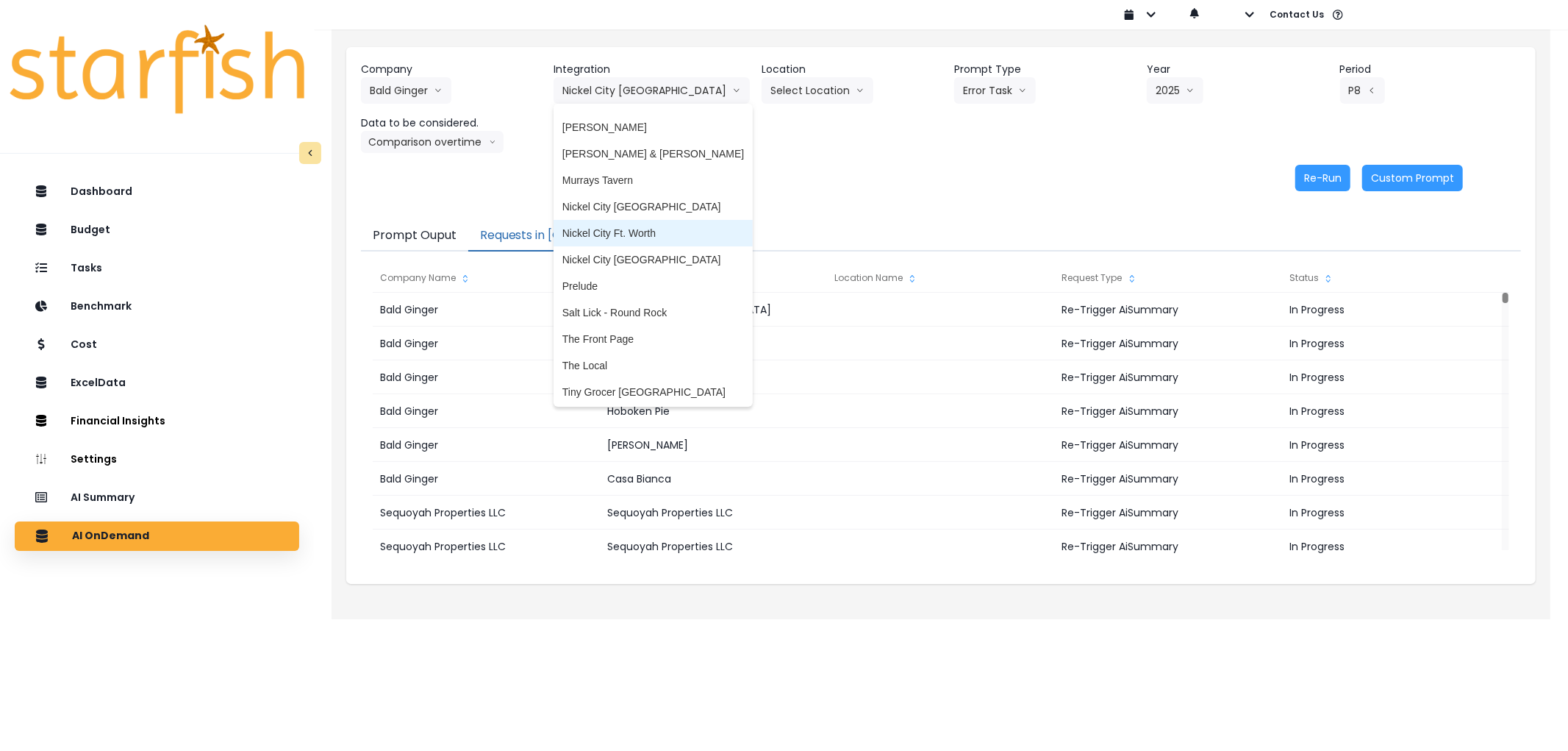
click at [638, 222] on li "Nickel City Ft. Worth" at bounding box center [652, 233] width 199 height 27
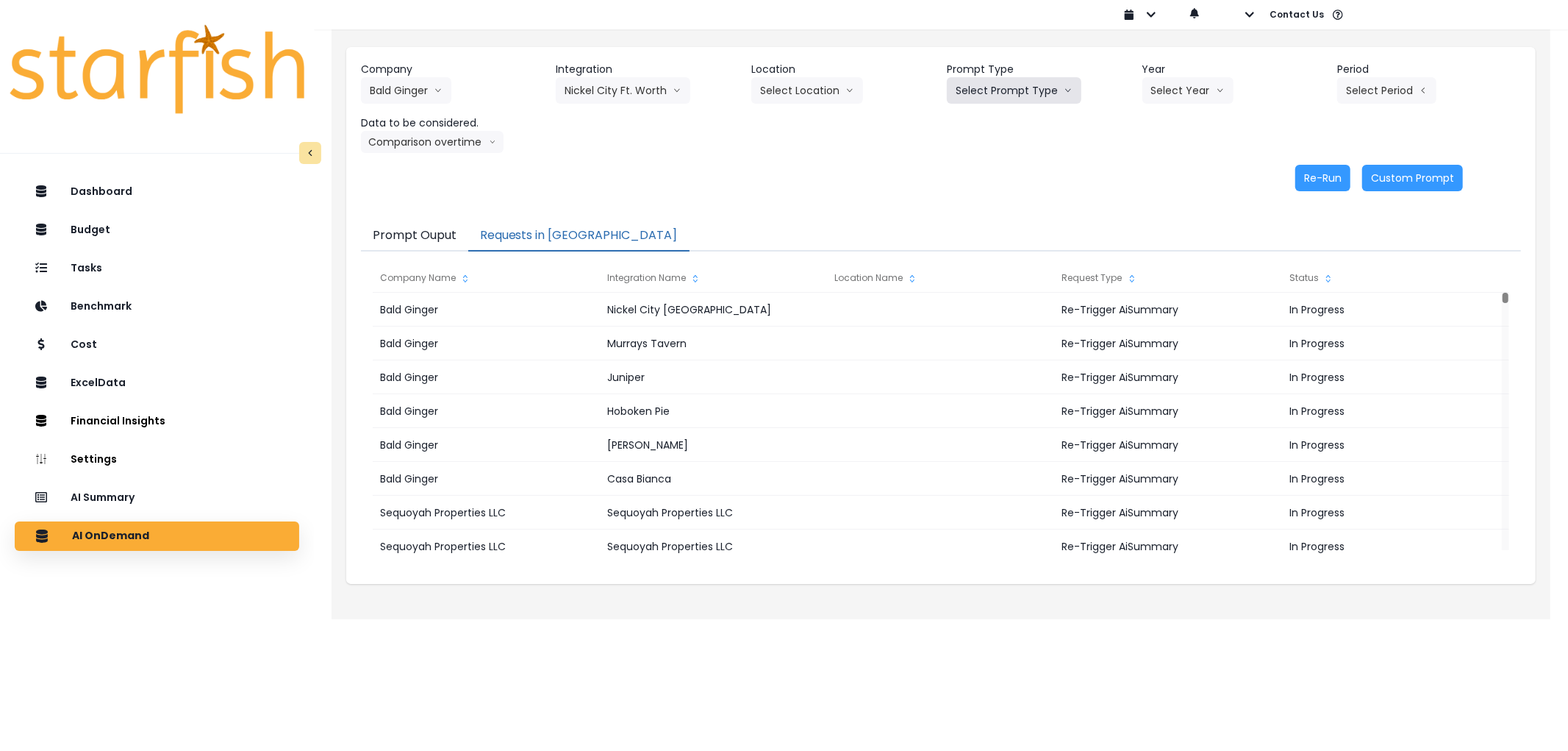
click at [1007, 90] on button "Select Prompt Type" at bounding box center [1013, 91] width 134 height 27
click at [994, 167] on span "Error Task" at bounding box center [997, 174] width 83 height 14
click at [1174, 100] on button "Select Year" at bounding box center [1187, 91] width 92 height 27
click at [1149, 178] on li "2025" at bounding box center [1162, 175] width 40 height 27
click at [1413, 92] on button "Select Period" at bounding box center [1387, 91] width 99 height 27
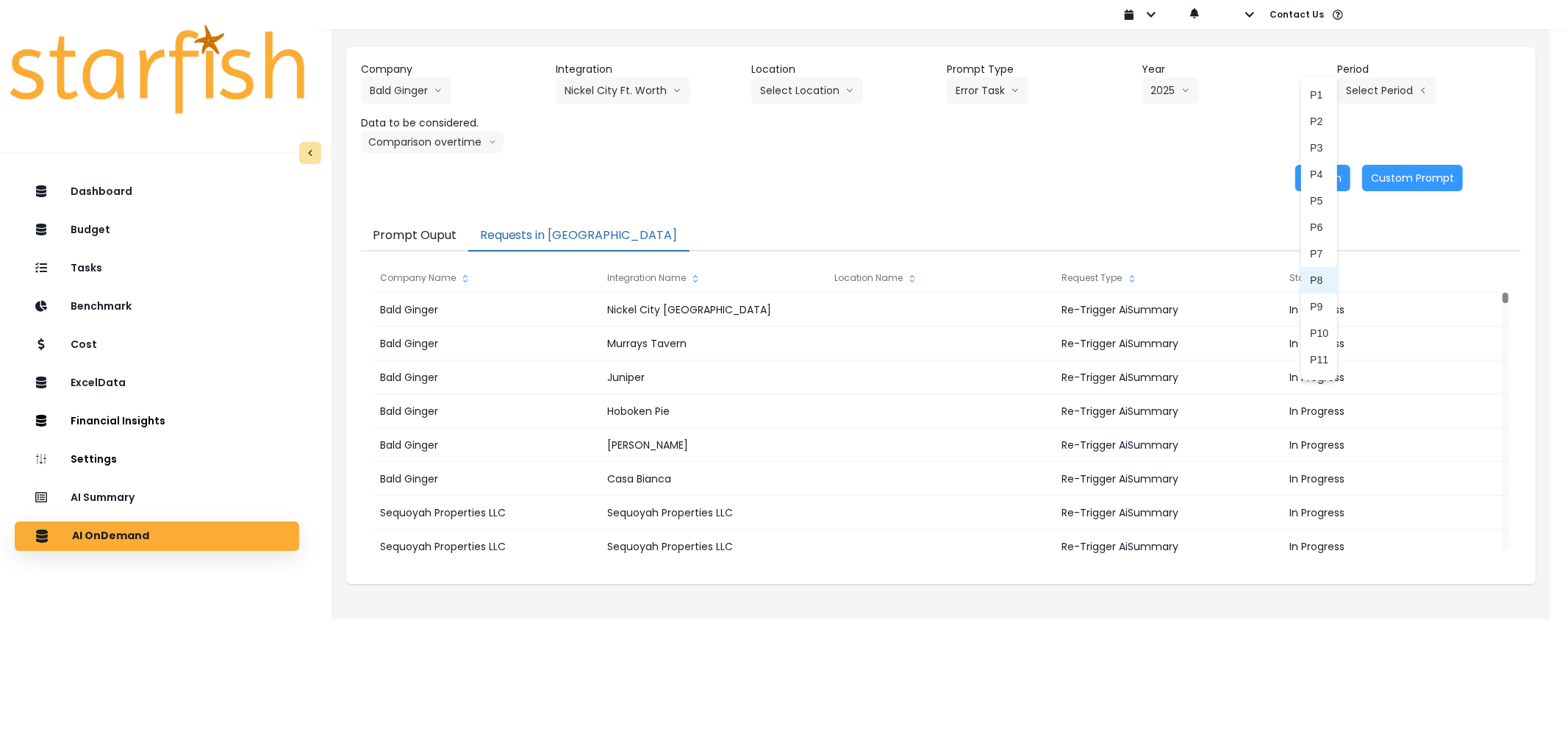
click at [1310, 280] on span "P8" at bounding box center [1318, 280] width 18 height 14
click at [1317, 181] on button "Re-Run" at bounding box center [1323, 178] width 55 height 27
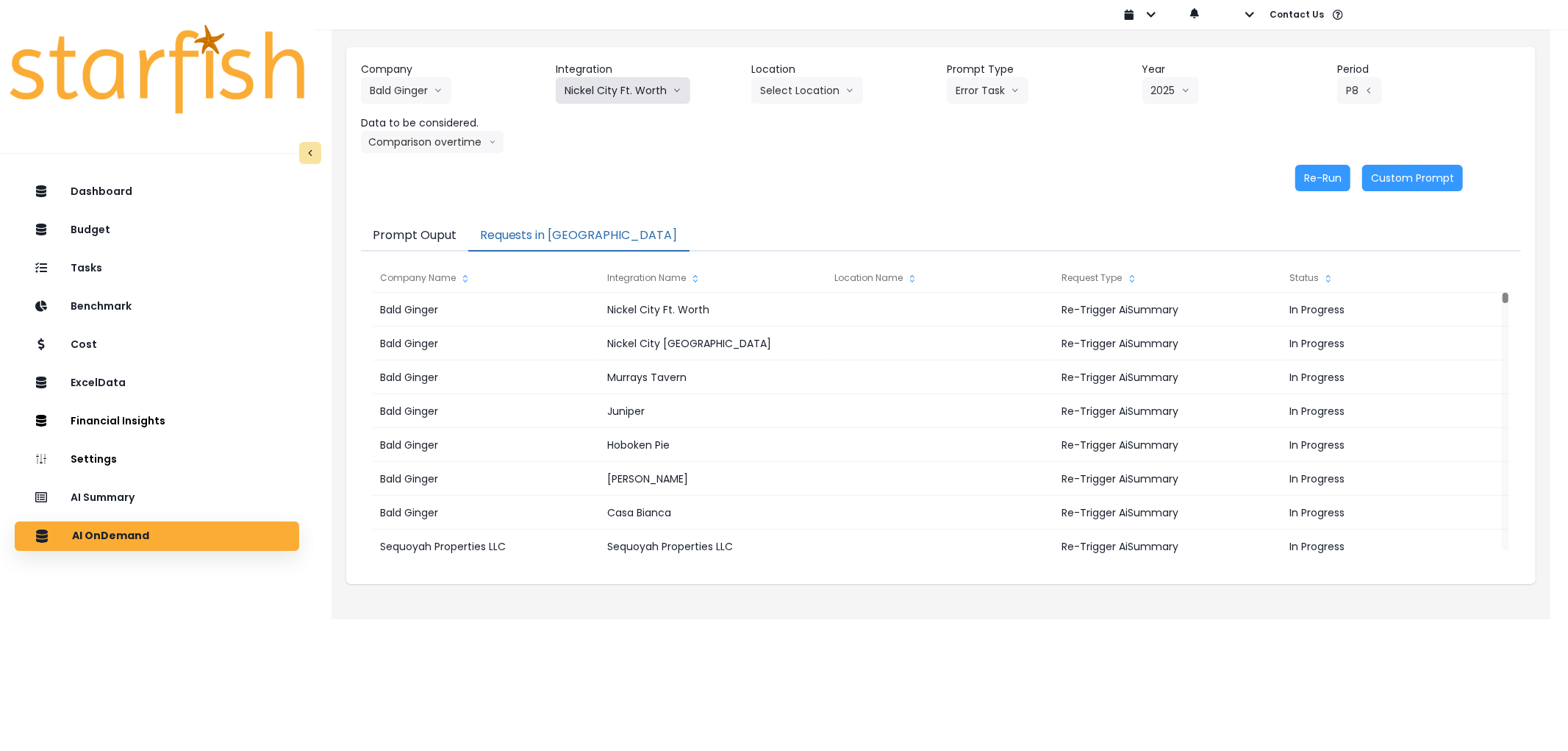
click at [629, 88] on button "Nickel City Ft. Worth" at bounding box center [623, 91] width 134 height 27
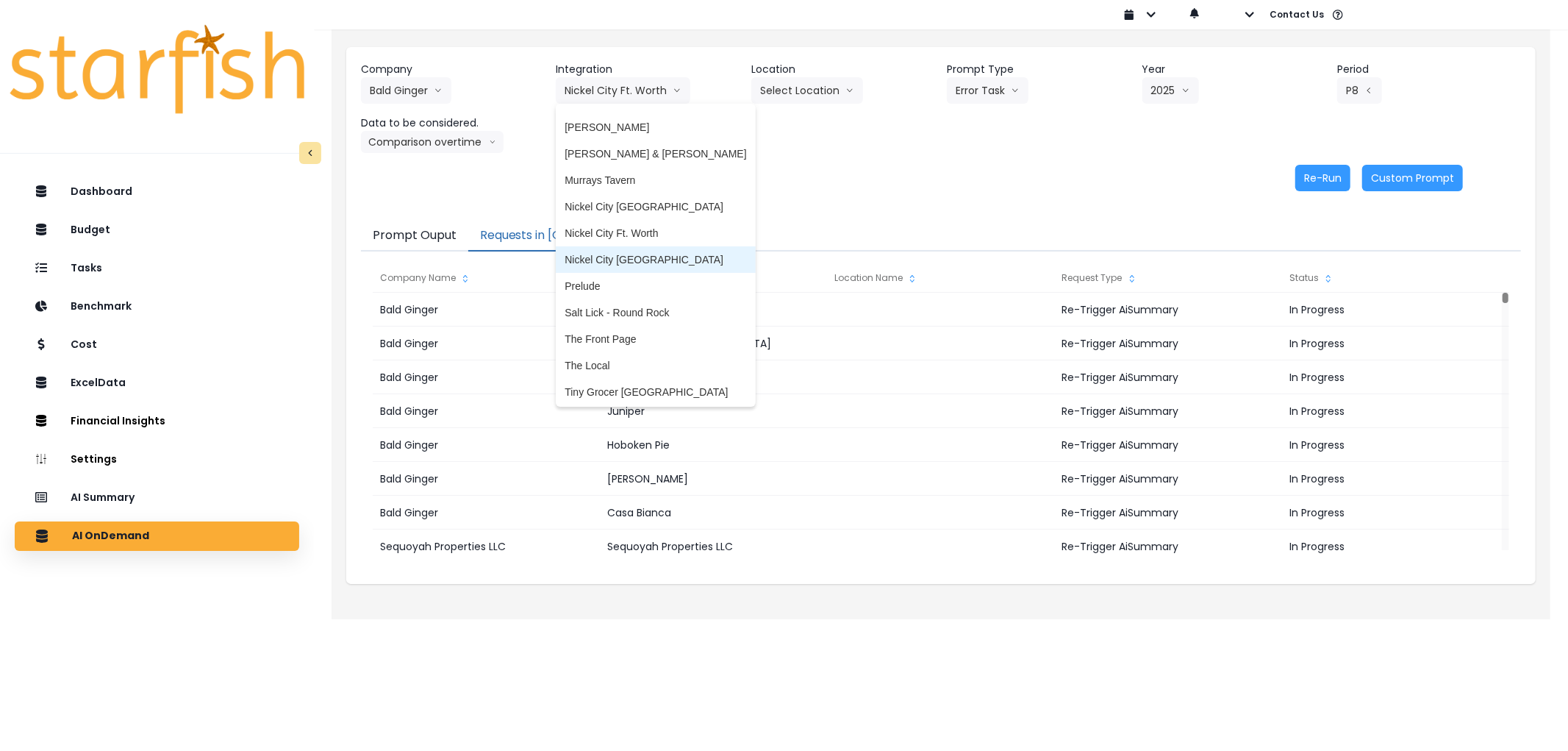
click at [632, 252] on span "Nickel City [GEOGRAPHIC_DATA]" at bounding box center [655, 259] width 181 height 14
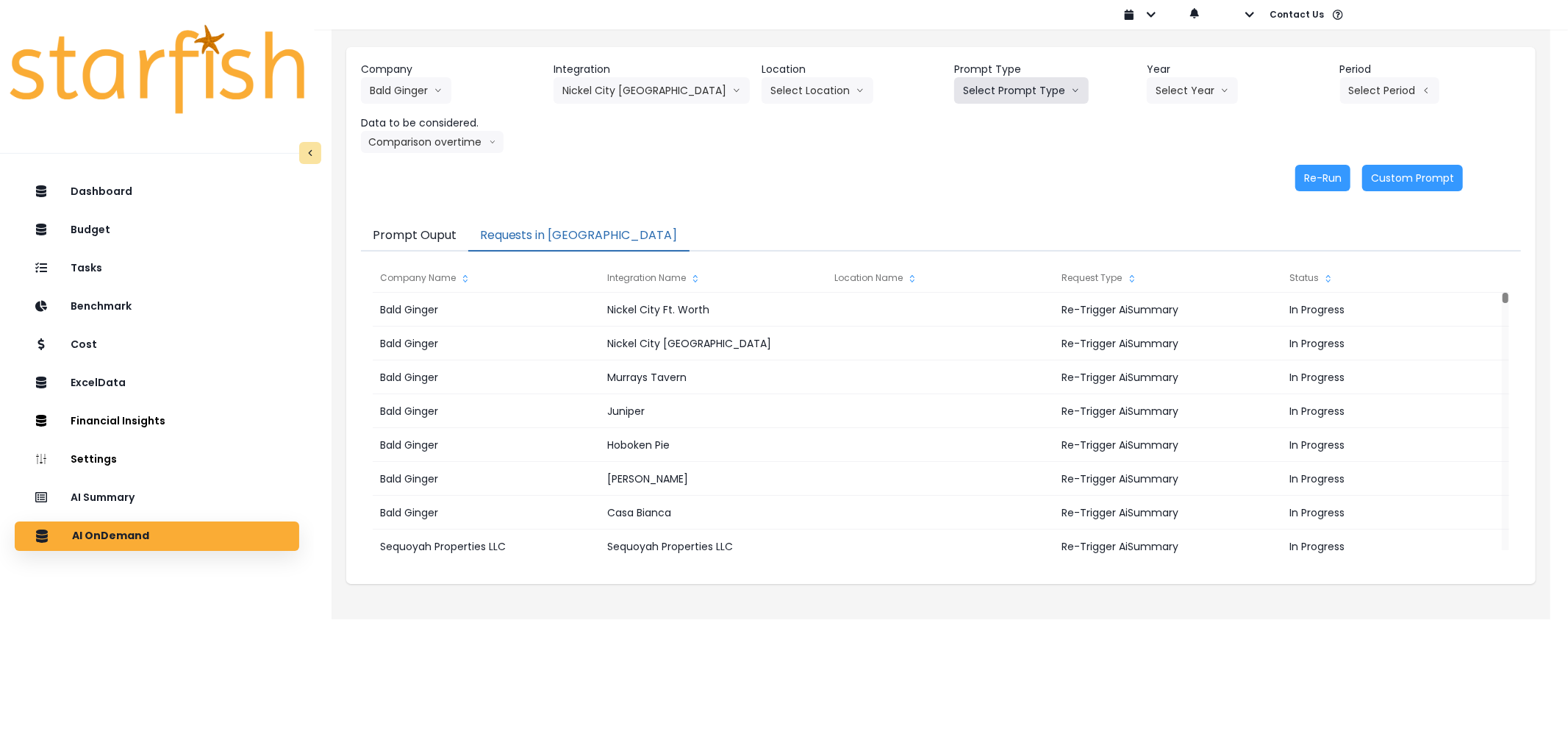
click at [989, 93] on button "Select Prompt Type" at bounding box center [1021, 91] width 134 height 27
click at [980, 167] on span "Error Task" at bounding box center [1003, 174] width 83 height 14
click at [1182, 82] on button "Select Year" at bounding box center [1192, 91] width 92 height 27
click at [1160, 174] on span "2025" at bounding box center [1166, 174] width 23 height 14
click at [1404, 81] on button "Select Period" at bounding box center [1390, 91] width 99 height 27
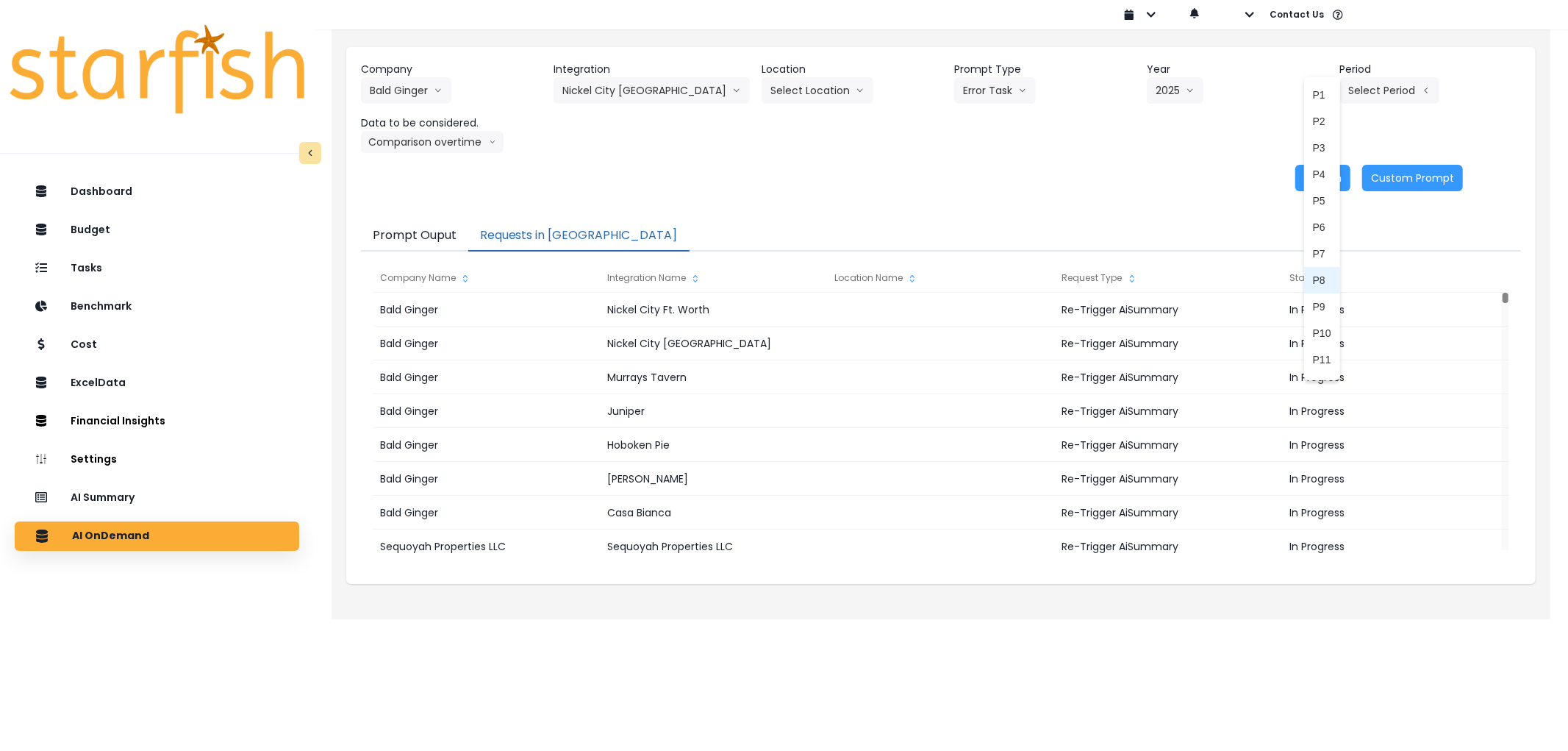
click at [1312, 276] on span "P8" at bounding box center [1321, 280] width 18 height 14
click at [1331, 194] on div "Company Bald Ginger 86 Costs Asti Bagel Cafe Balance Grille Bald Ginger Bar Bus…" at bounding box center [940, 126] width 1189 height 158
click at [1331, 191] on div "Company Bald Ginger 86 Costs Asti Bagel Cafe Balance Grille Bald Ginger Bar Bus…" at bounding box center [940, 126] width 1189 height 158
click at [1305, 181] on button "Re-Run" at bounding box center [1323, 178] width 55 height 27
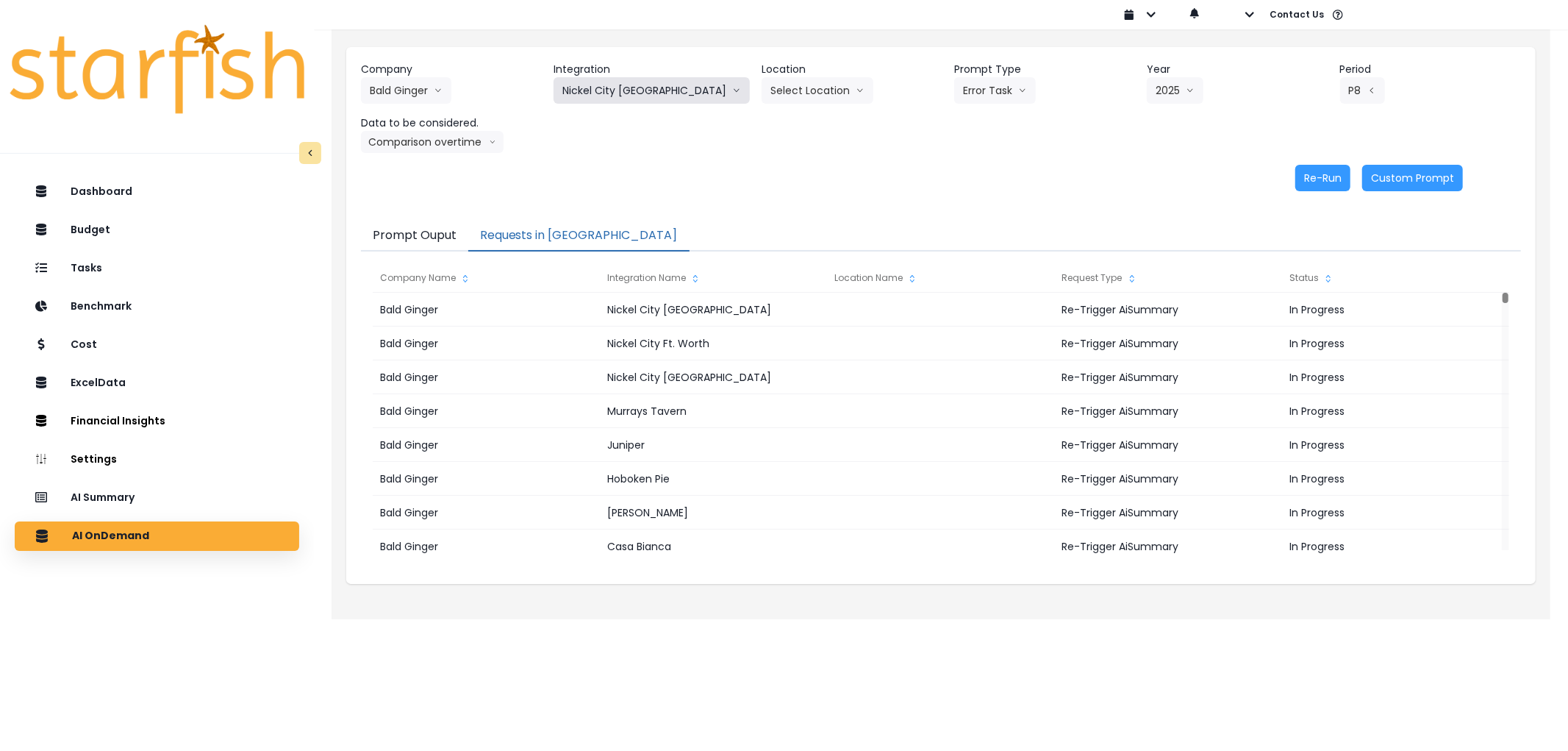
click at [732, 88] on icon "arrow down line" at bounding box center [735, 90] width 9 height 14
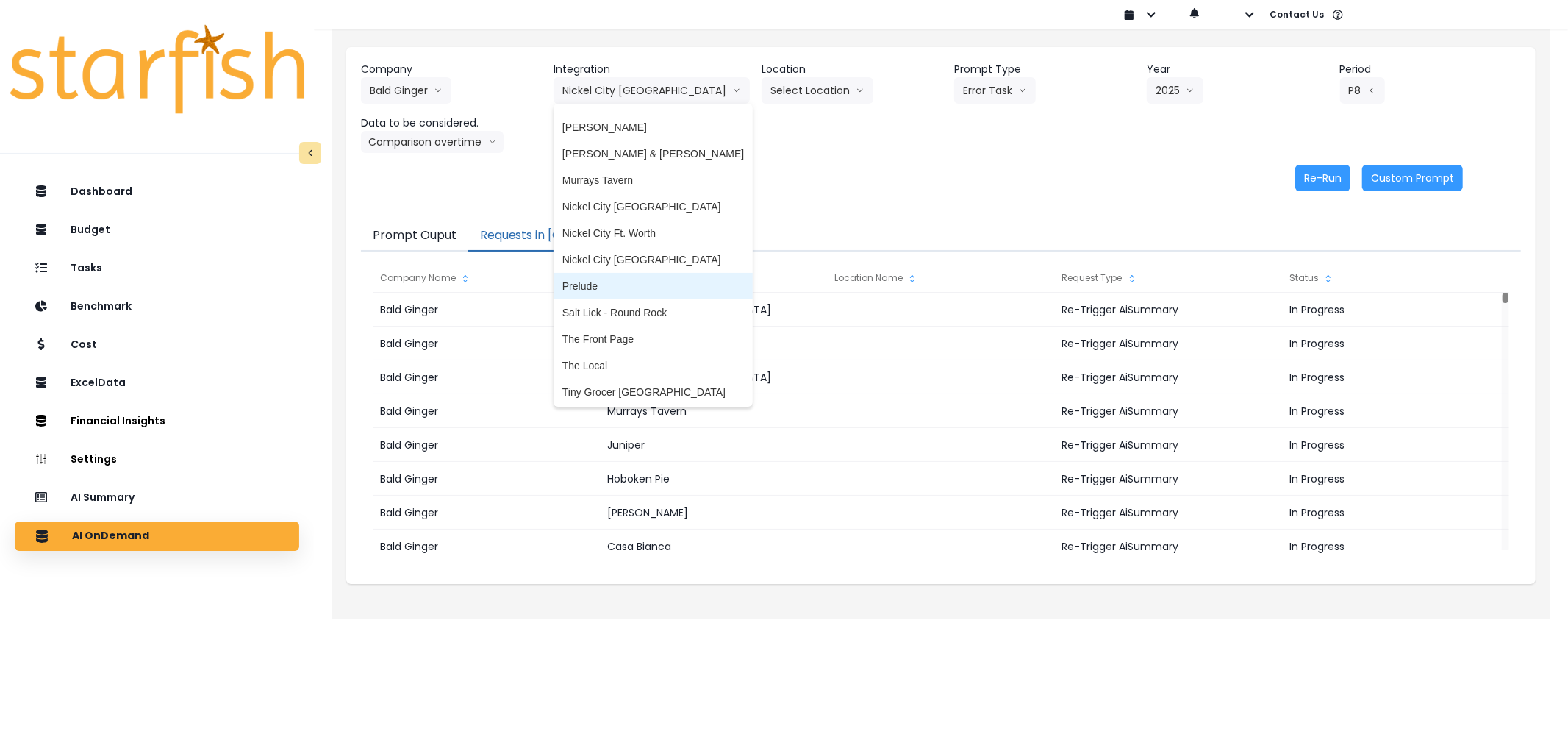
click at [616, 275] on li "Prelude" at bounding box center [652, 286] width 199 height 27
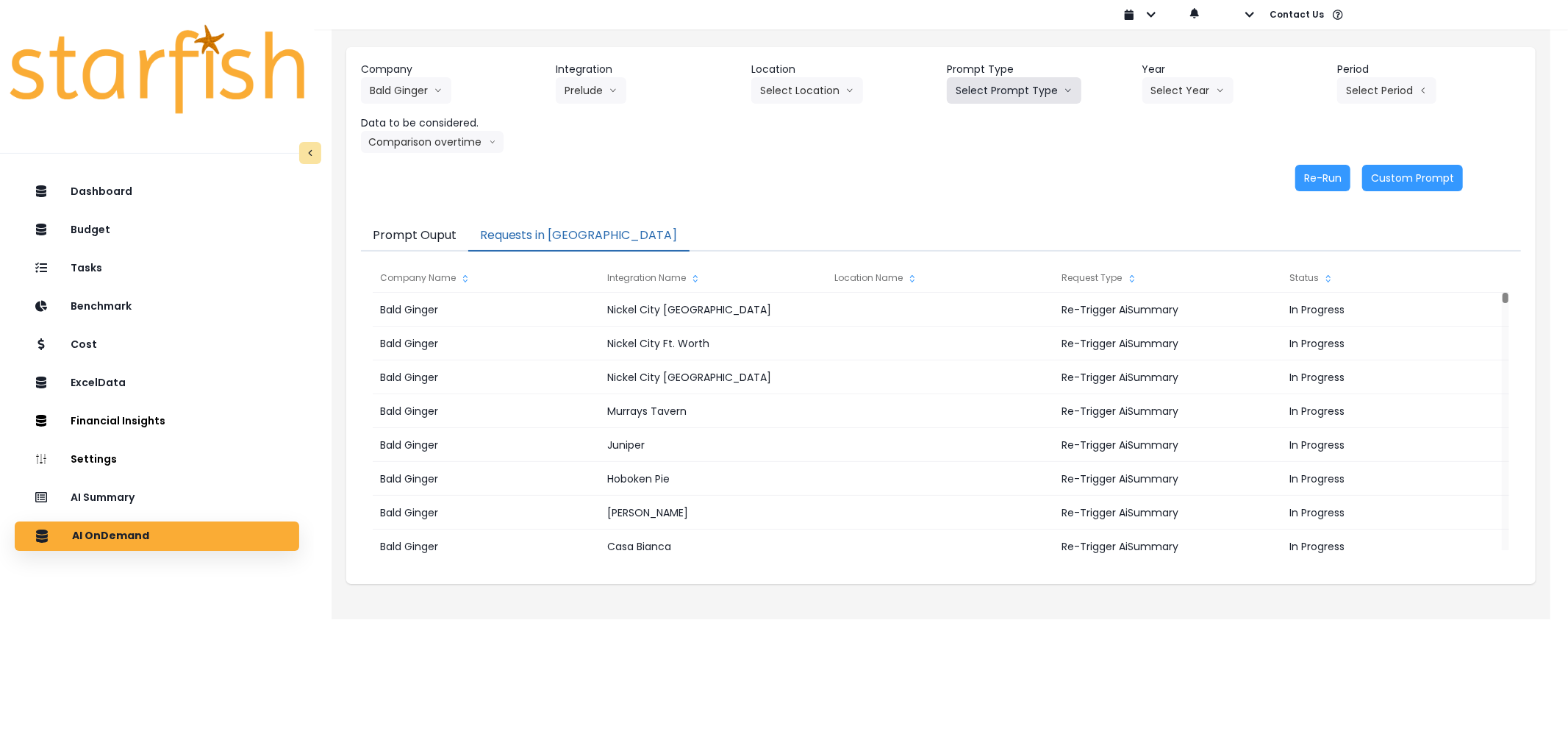
click at [1063, 100] on button "Select Prompt Type" at bounding box center [1013, 91] width 134 height 27
click at [1005, 171] on span "Error Task" at bounding box center [997, 174] width 83 height 14
click at [1196, 82] on button "Select Year" at bounding box center [1187, 91] width 92 height 27
drag, startPoint x: 1160, startPoint y: 174, endPoint x: 1184, endPoint y: 156, distance: 30.0
click at [1167, 167] on span "2025" at bounding box center [1163, 174] width 23 height 14
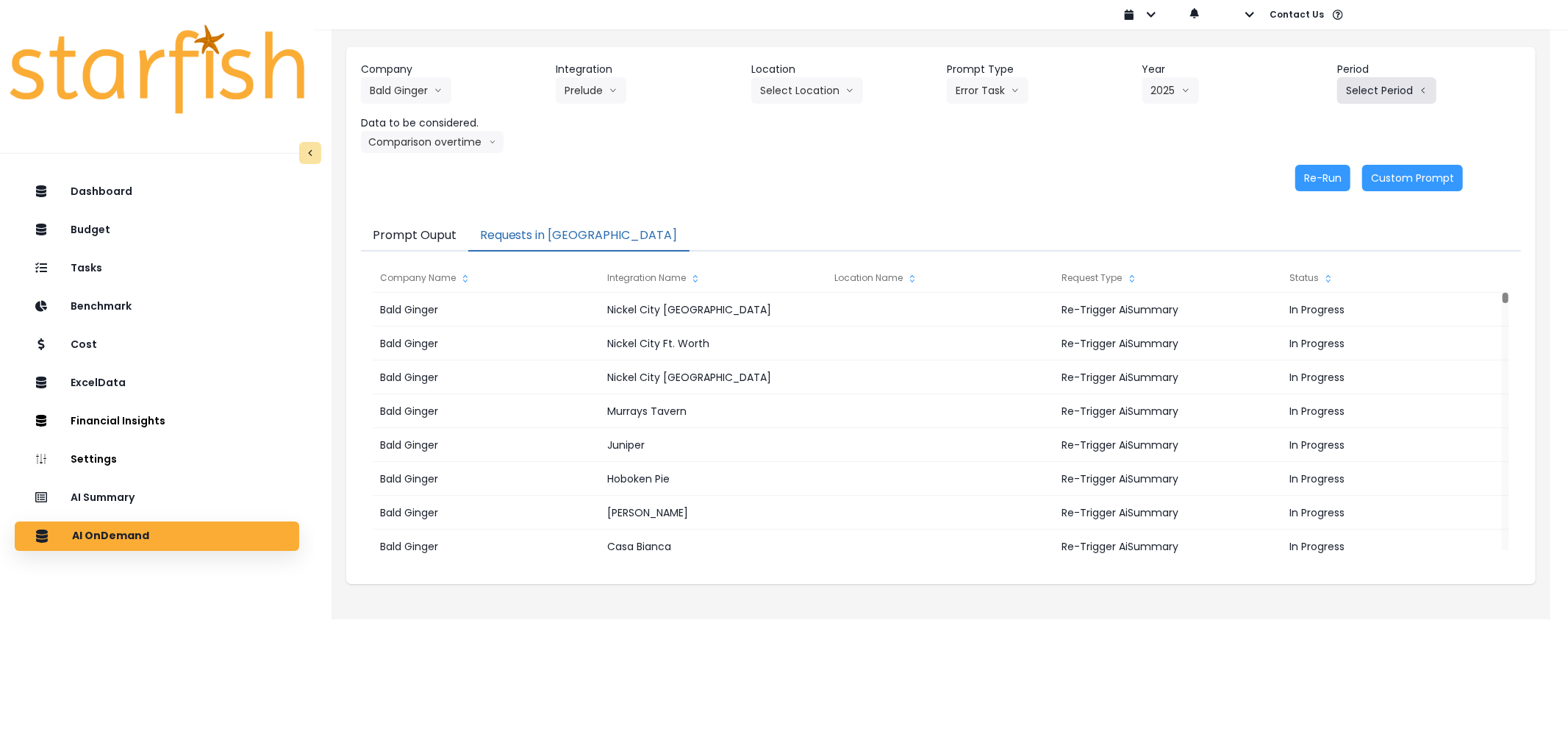
click at [1385, 88] on button "Select Period" at bounding box center [1387, 91] width 99 height 27
click at [1310, 277] on span "P8" at bounding box center [1318, 280] width 18 height 14
click at [1331, 173] on button "Re-Run" at bounding box center [1323, 178] width 55 height 27
click at [582, 89] on button "Prelude" at bounding box center [591, 91] width 71 height 27
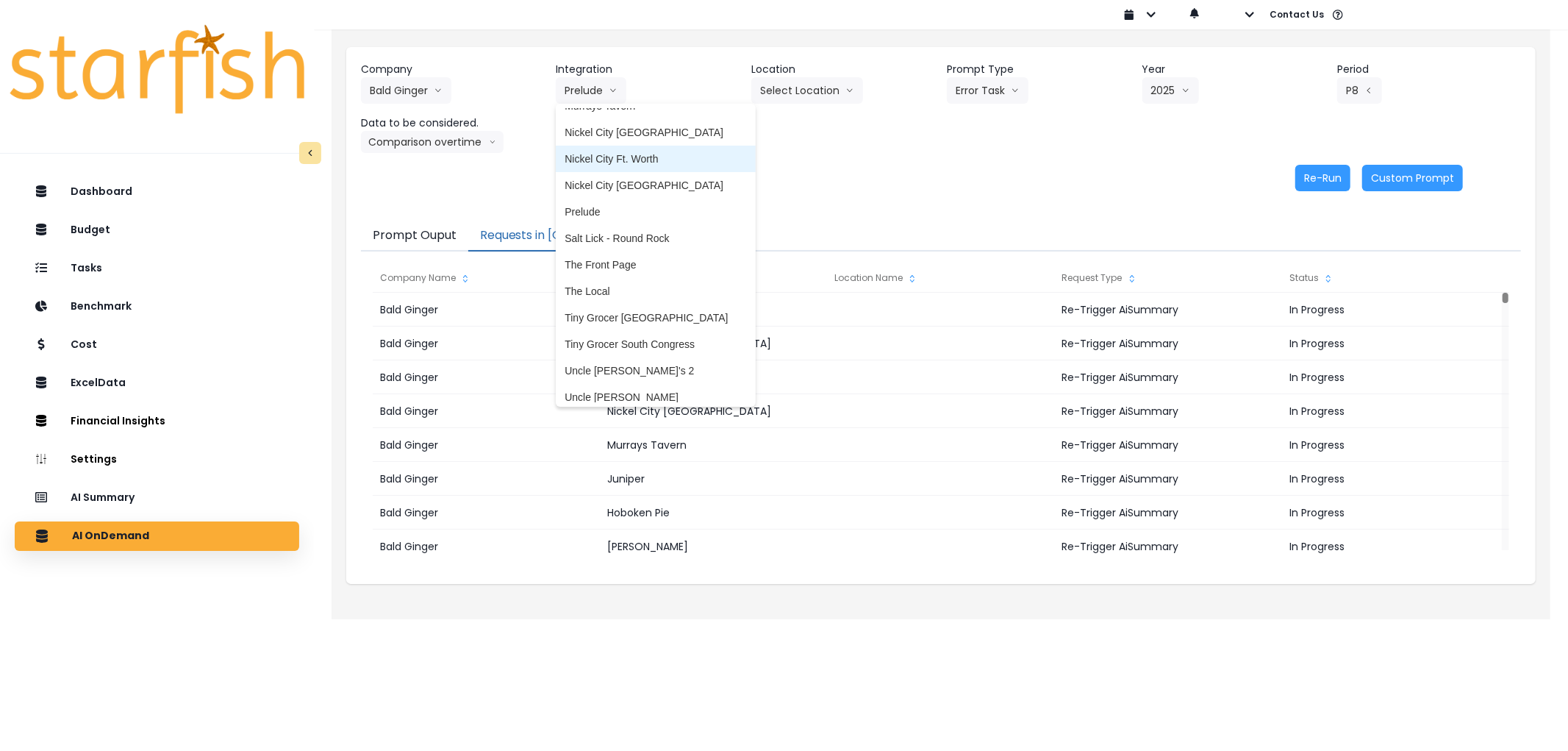
scroll to position [313, 0]
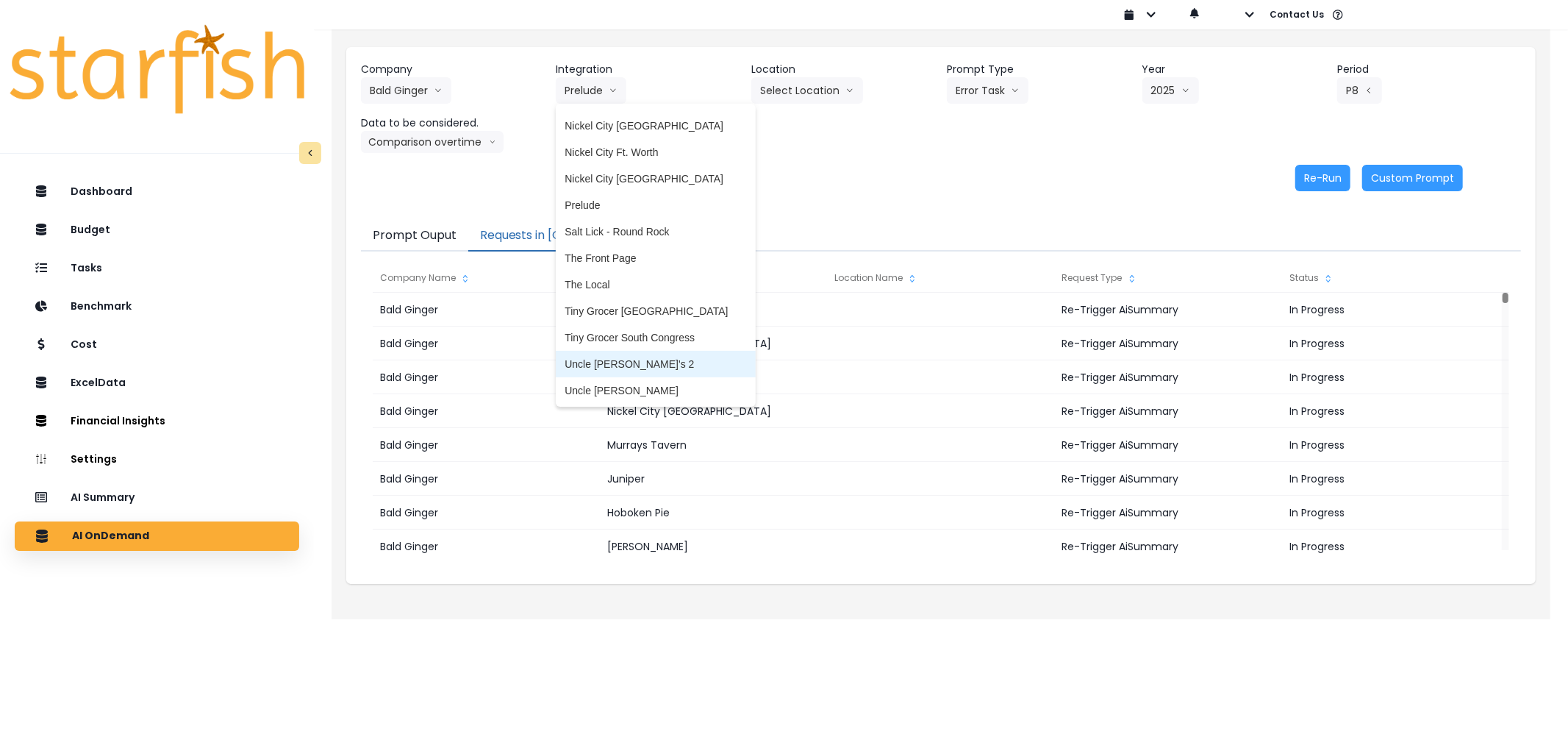
click at [635, 357] on span "Uncle [PERSON_NAME]'s 2" at bounding box center [655, 364] width 181 height 14
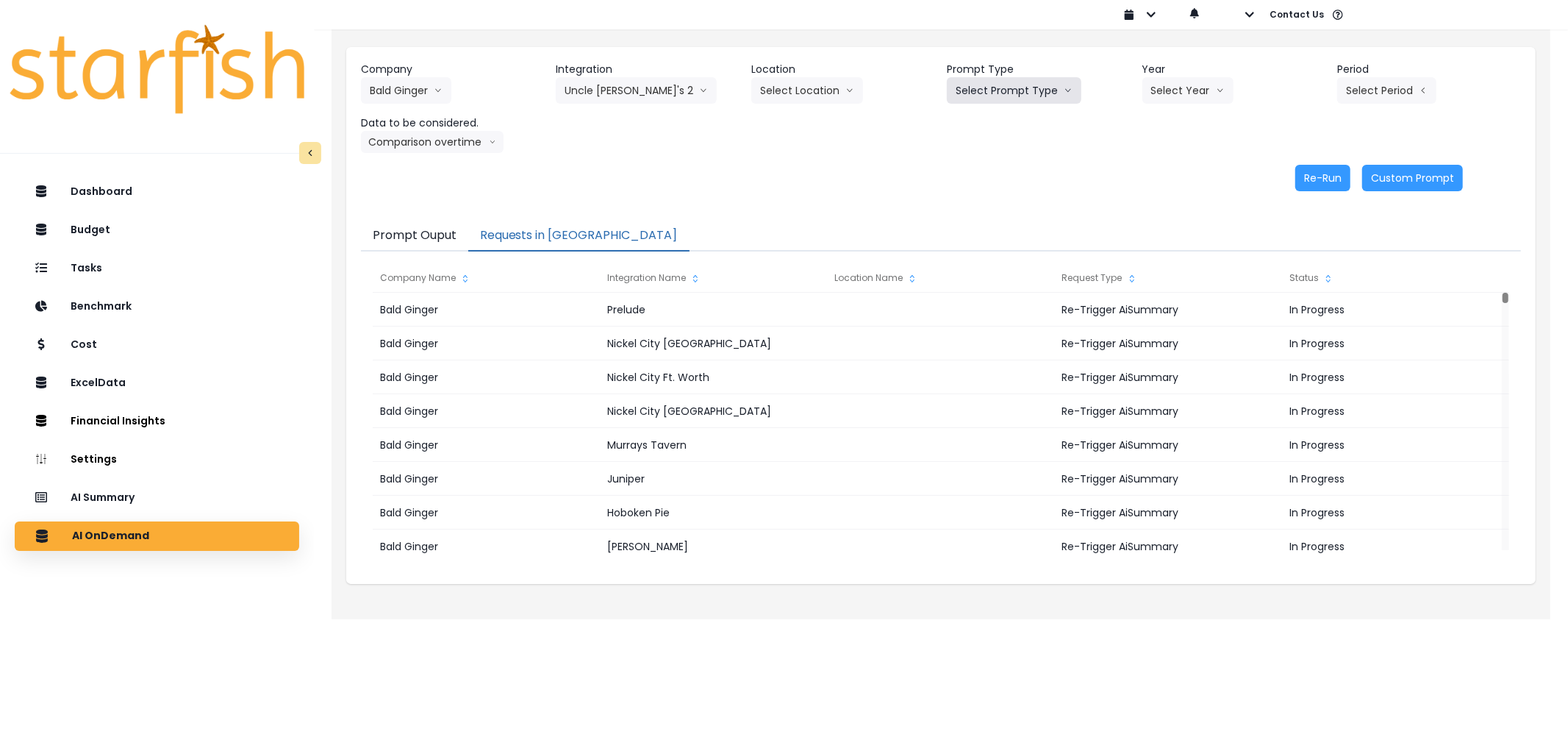
click at [1013, 98] on button "Select Prompt Type" at bounding box center [1013, 91] width 134 height 27
drag, startPoint x: 995, startPoint y: 164, endPoint x: 1082, endPoint y: 118, distance: 98.4
click at [997, 163] on li "Error Task" at bounding box center [997, 175] width 101 height 27
click at [1196, 82] on button "Select Year" at bounding box center [1187, 91] width 92 height 27
click at [1165, 172] on span "2025" at bounding box center [1163, 174] width 23 height 14
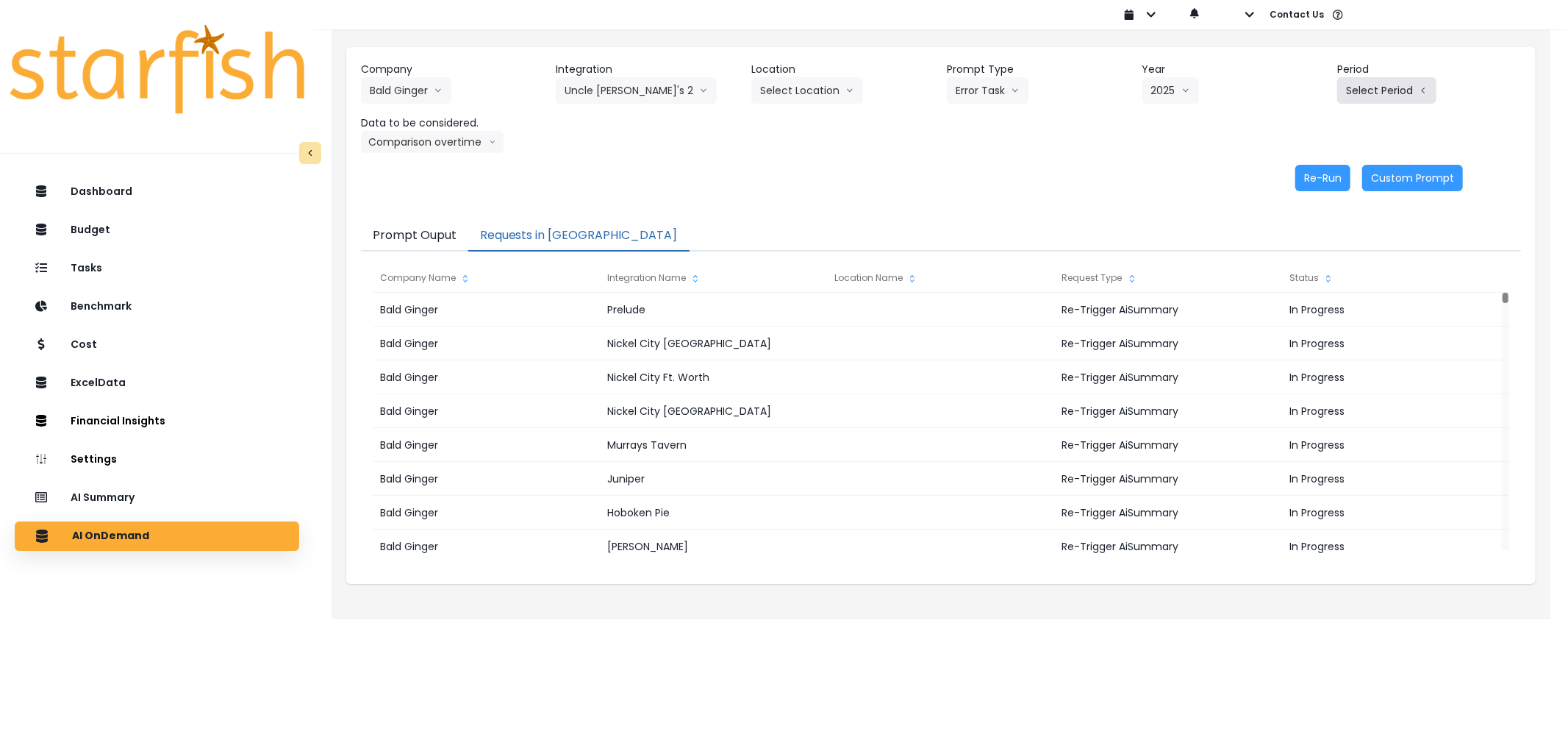
click at [1370, 95] on button "Select Period" at bounding box center [1387, 91] width 99 height 27
click at [1310, 281] on span "P8" at bounding box center [1318, 280] width 18 height 14
click at [1315, 175] on button "Re-Run" at bounding box center [1323, 178] width 55 height 27
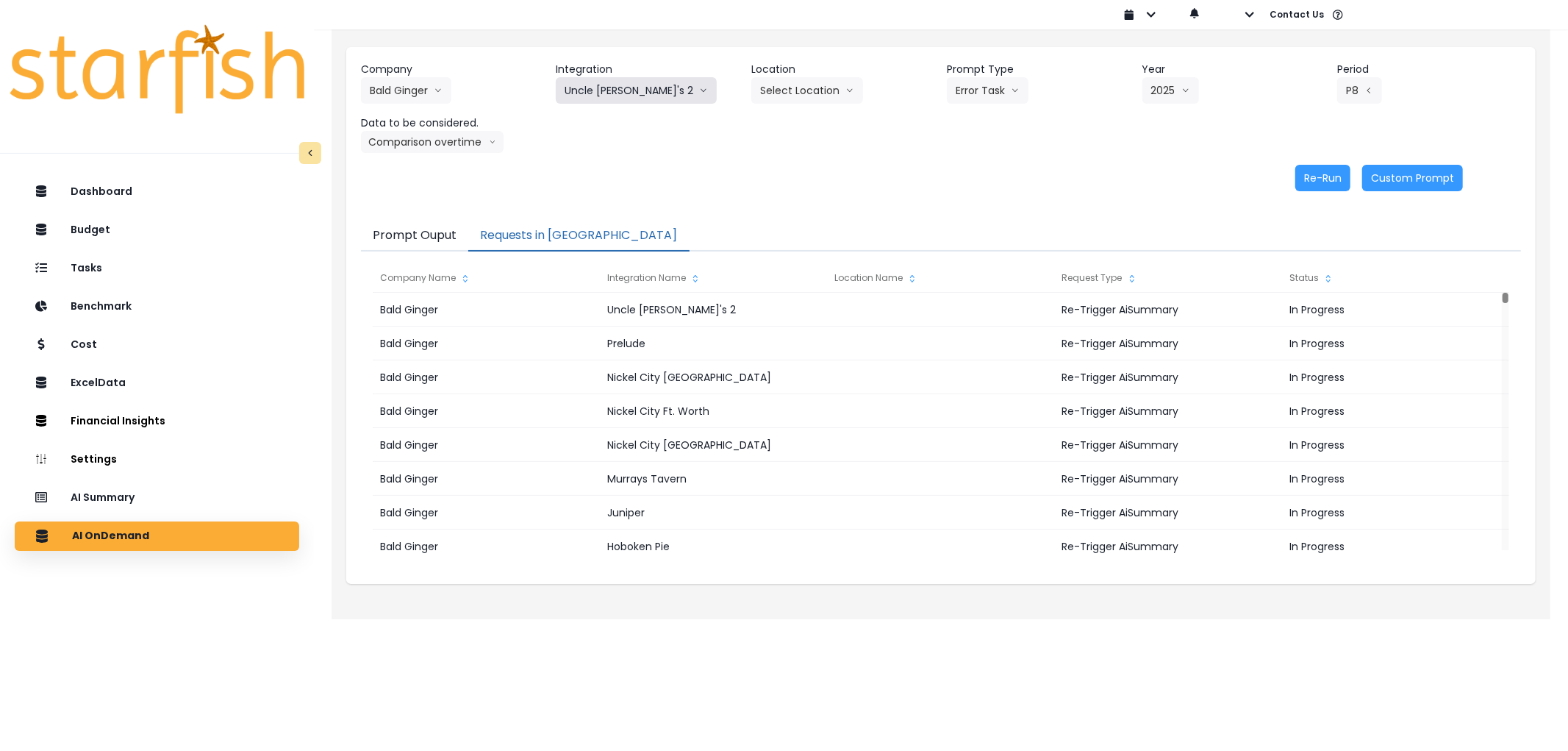
click at [582, 83] on button "Uncle [PERSON_NAME]'s 2" at bounding box center [636, 91] width 161 height 27
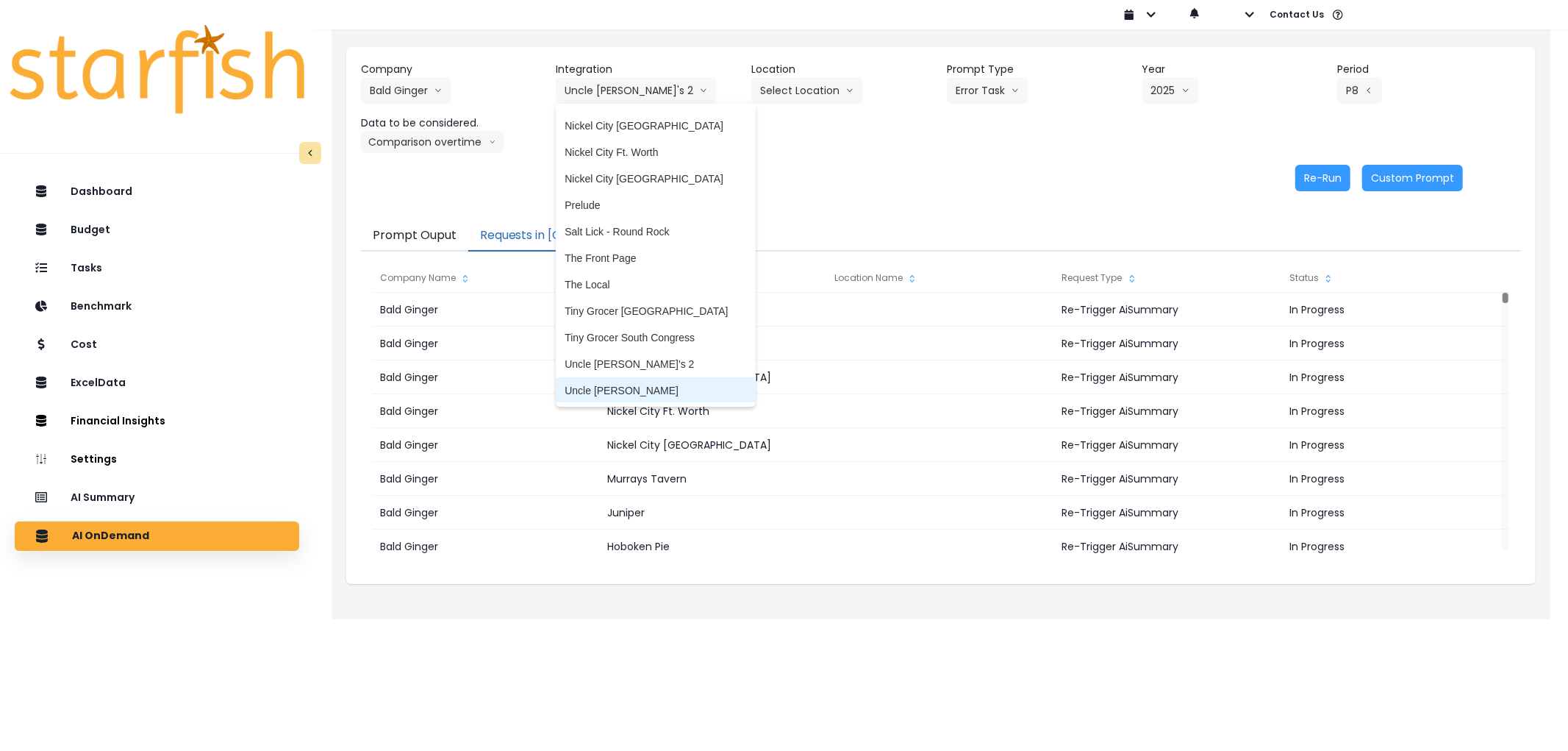
click at [576, 383] on span "Uncle [PERSON_NAME]" at bounding box center [655, 389] width 181 height 14
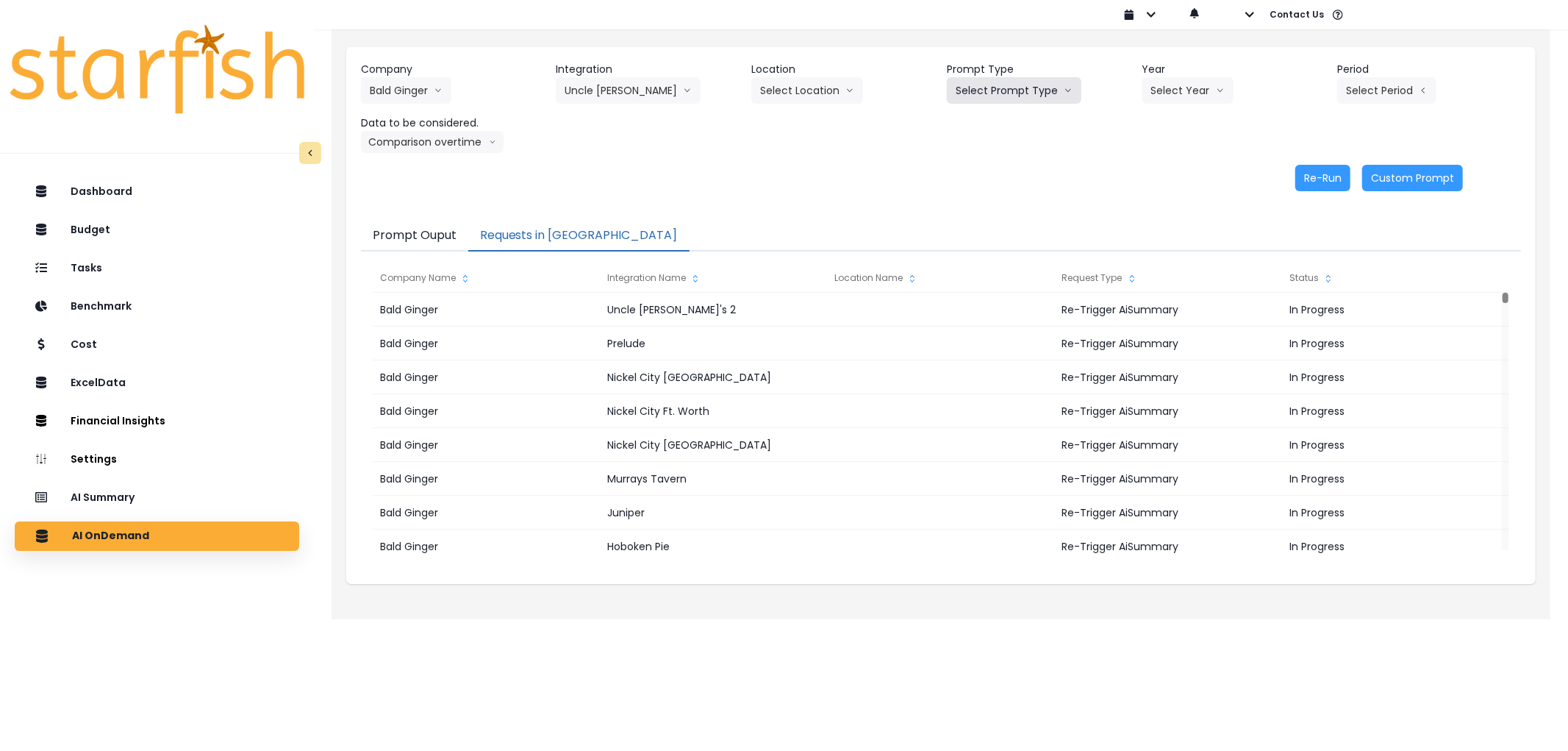
click at [1033, 77] on button "Select Prompt Type" at bounding box center [1013, 91] width 134 height 27
click at [998, 177] on span "Error Task" at bounding box center [997, 174] width 83 height 14
click at [1188, 92] on button "Select Year" at bounding box center [1187, 91] width 92 height 27
click at [1157, 167] on span "2025" at bounding box center [1163, 174] width 23 height 14
click at [1345, 97] on button "Select Period" at bounding box center [1387, 91] width 99 height 27
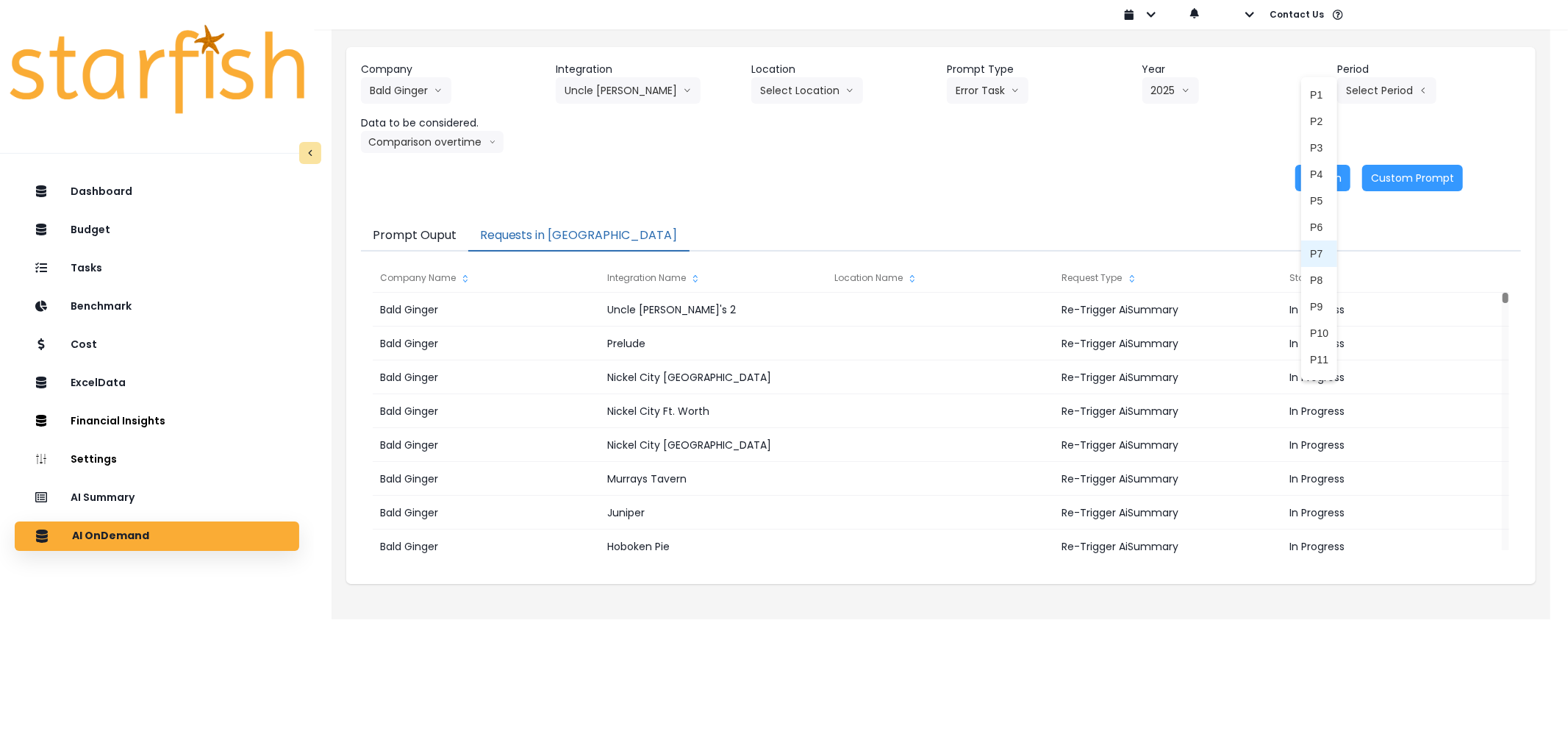
click at [1310, 274] on span "P8" at bounding box center [1318, 280] width 18 height 14
click at [1328, 187] on button "Re-Run" at bounding box center [1323, 178] width 55 height 27
